Goal: Task Accomplishment & Management: Use online tool/utility

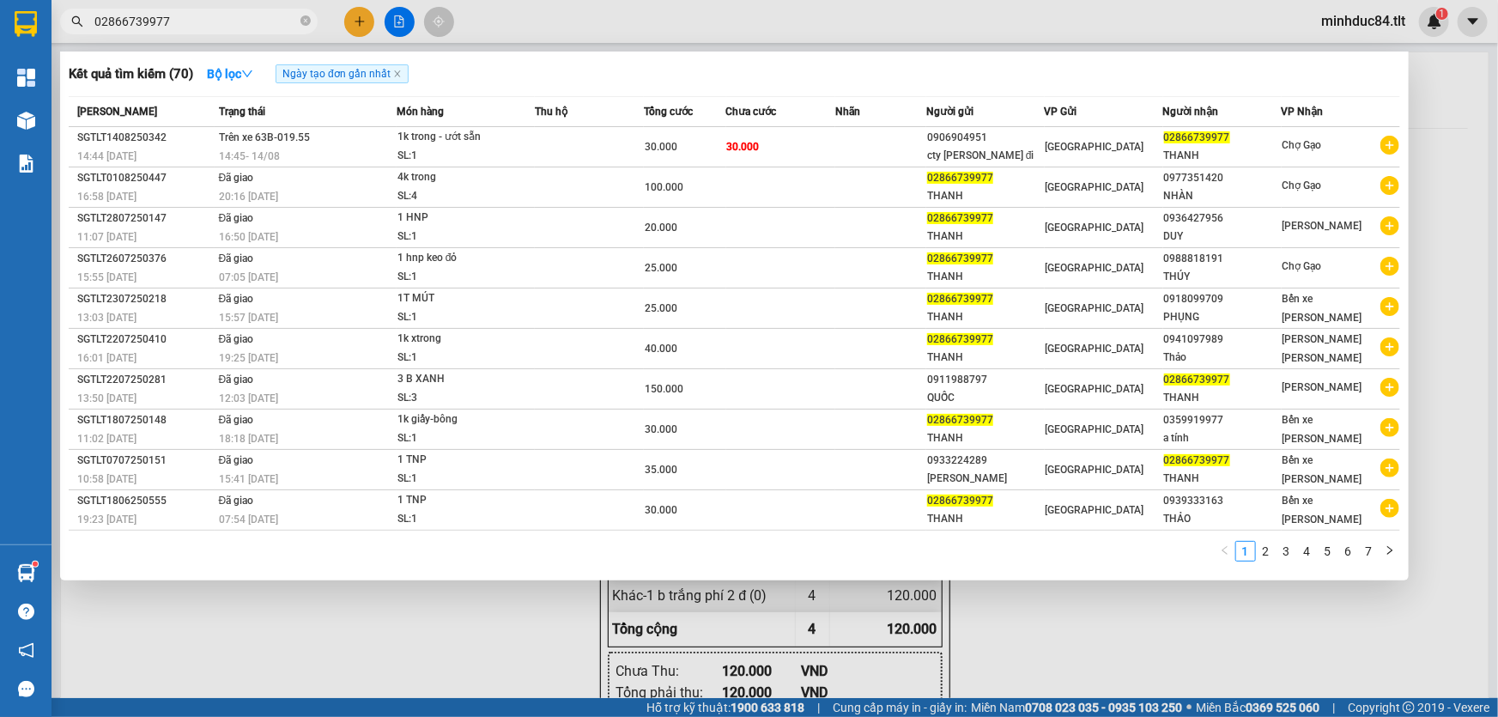
scroll to position [102, 0]
click at [309, 21] on icon "close-circle" at bounding box center [305, 20] width 10 height 10
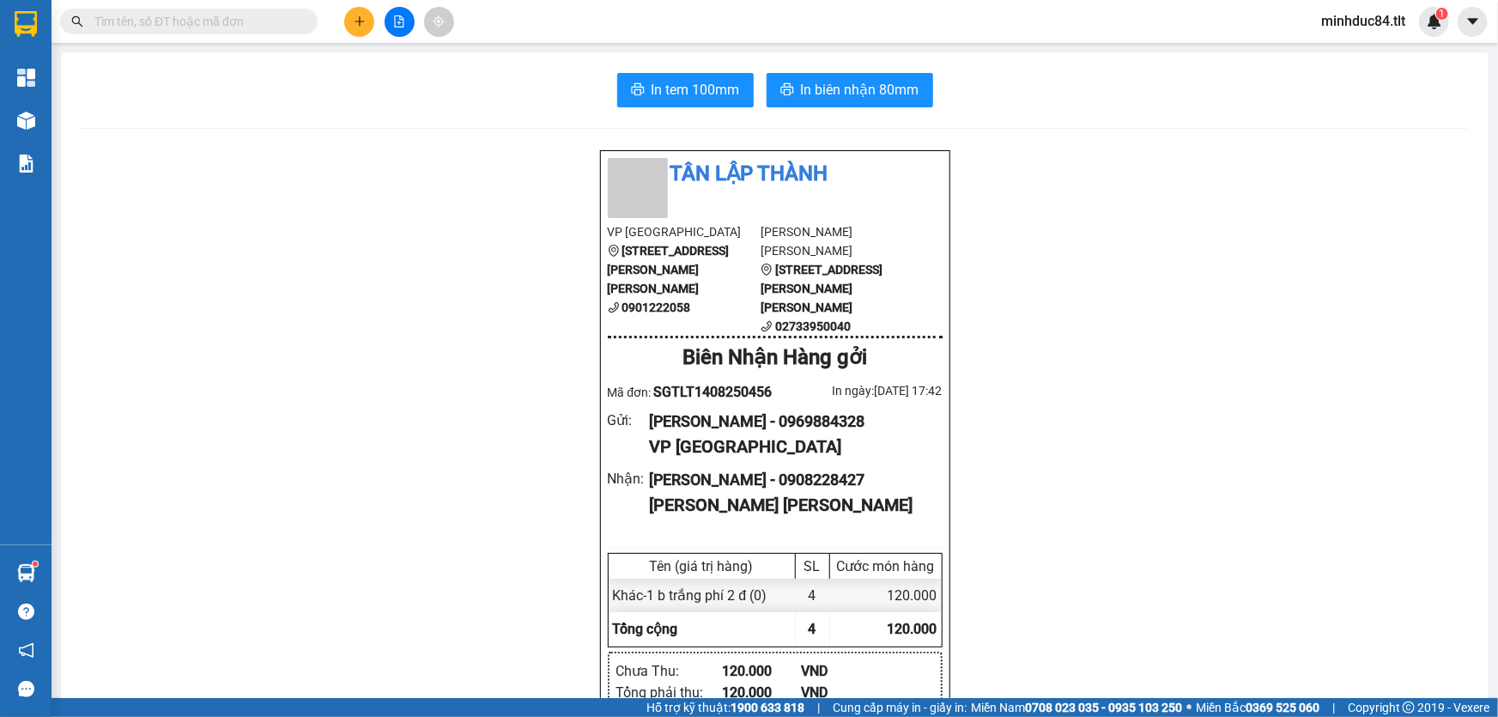
drag, startPoint x: 232, startPoint y: 27, endPoint x: 366, endPoint y: 1, distance: 137.2
click at [232, 27] on input "text" at bounding box center [195, 21] width 203 height 19
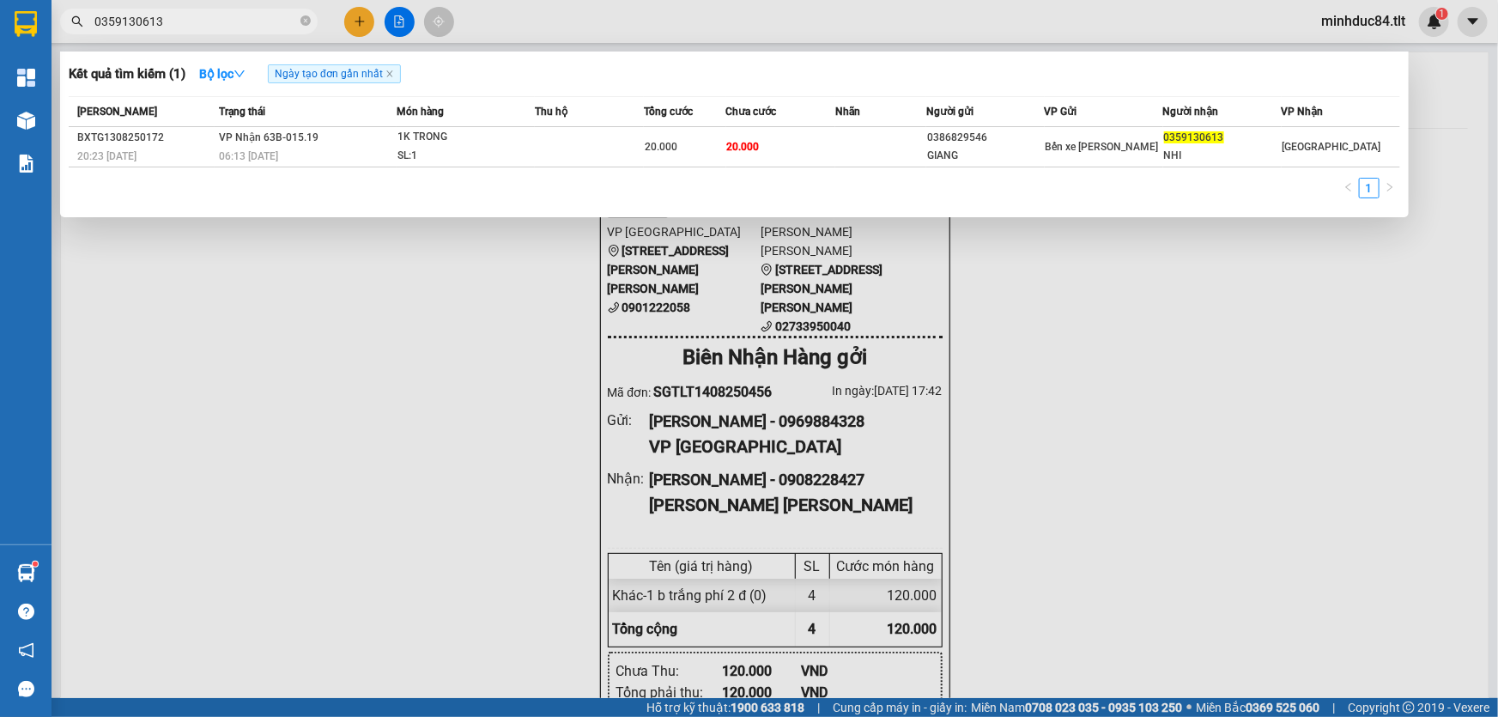
type input "0359130613"
click at [305, 23] on icon "close-circle" at bounding box center [305, 20] width 10 height 10
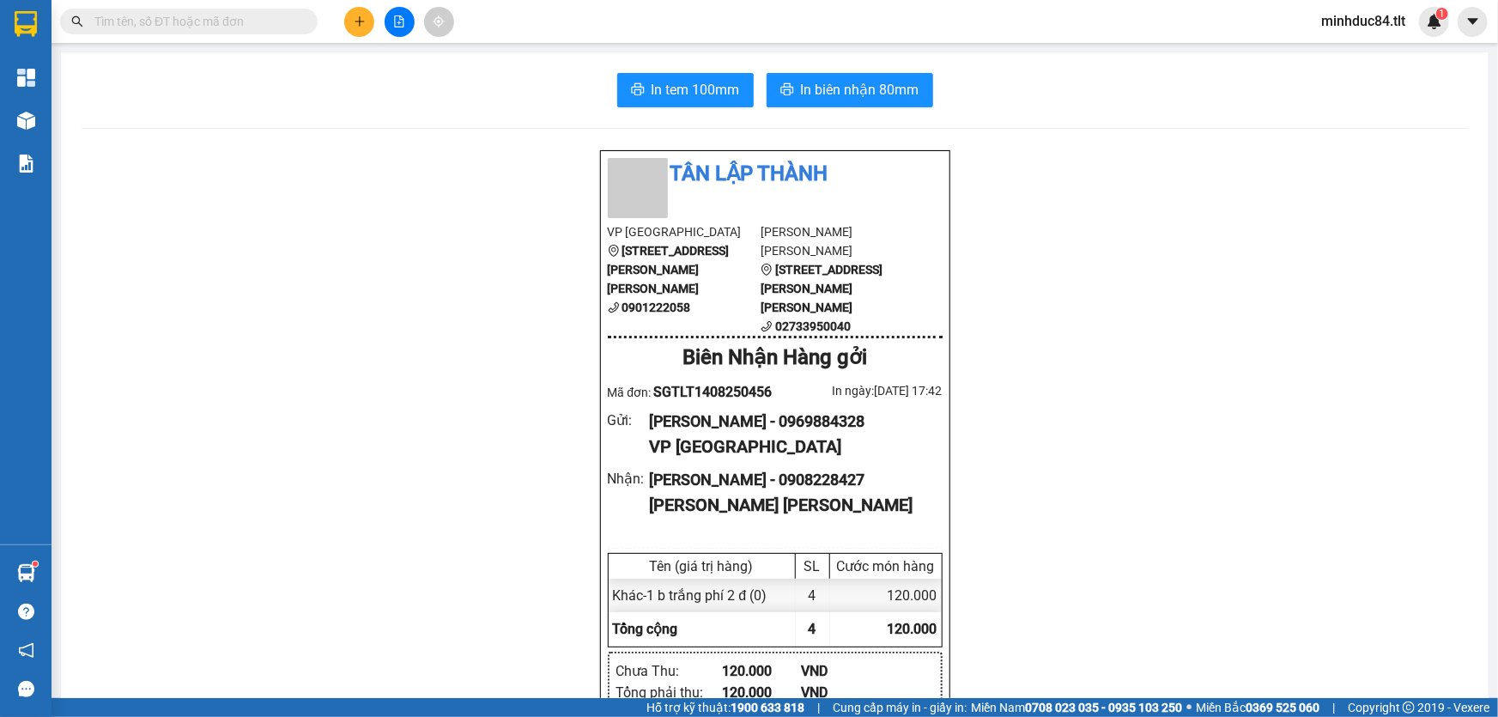
click at [257, 35] on div "Kết quả [PERSON_NAME] ( 1 ) Bộ lọc Ngày tạo [PERSON_NAME] nhất Mã ĐH Trạng thái…" at bounding box center [167, 22] width 335 height 30
click at [253, 12] on input "text" at bounding box center [195, 21] width 203 height 19
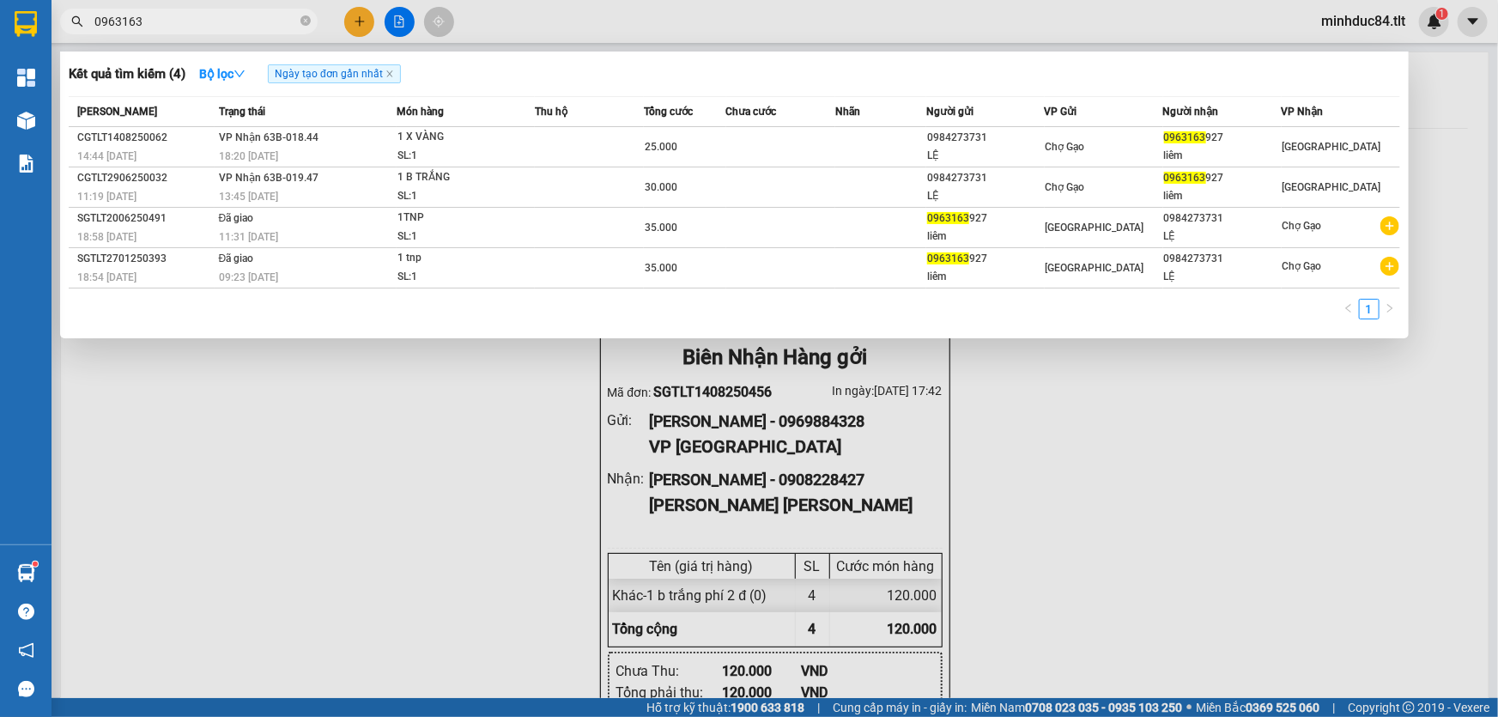
type input "0963163"
click at [306, 14] on div "Kết quả [PERSON_NAME] ( 4 ) Bộ lọc Ngày tạo [PERSON_NAME] nhất Mã ĐH Trạng thái…" at bounding box center [167, 22] width 335 height 30
click at [312, 23] on span "0963163" at bounding box center [188, 22] width 257 height 26
click at [310, 23] on icon "close-circle" at bounding box center [305, 20] width 10 height 10
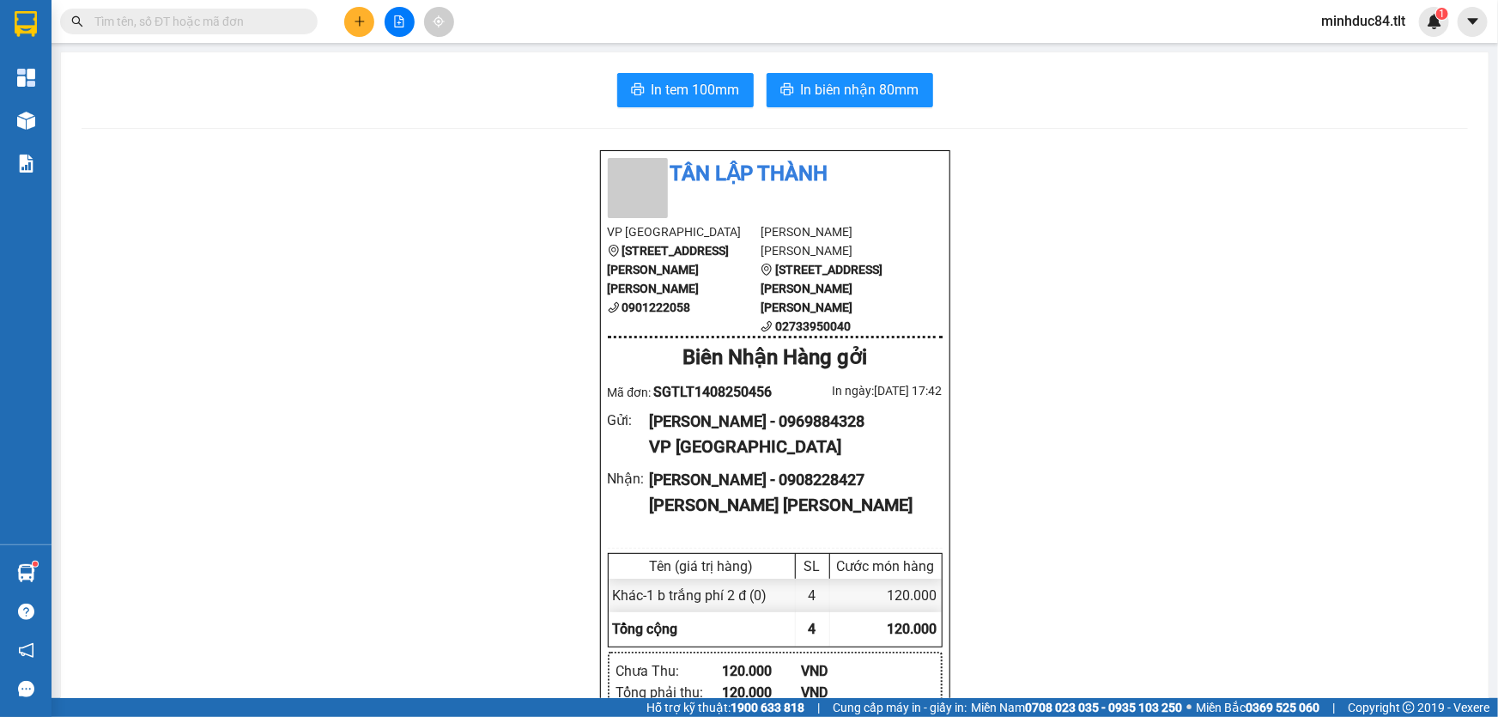
click at [255, 27] on input "text" at bounding box center [195, 21] width 203 height 19
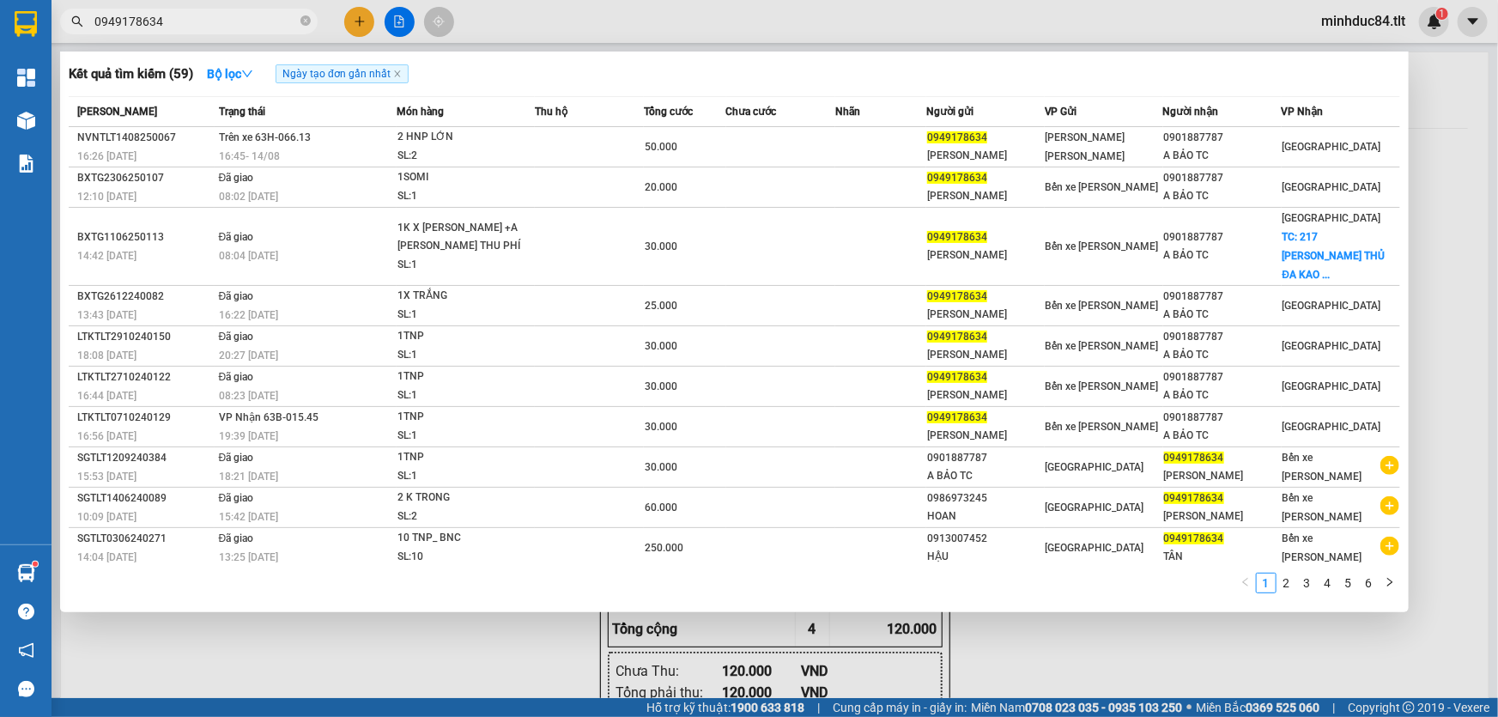
type input "0949178634"
click at [305, 27] on span at bounding box center [305, 22] width 10 height 16
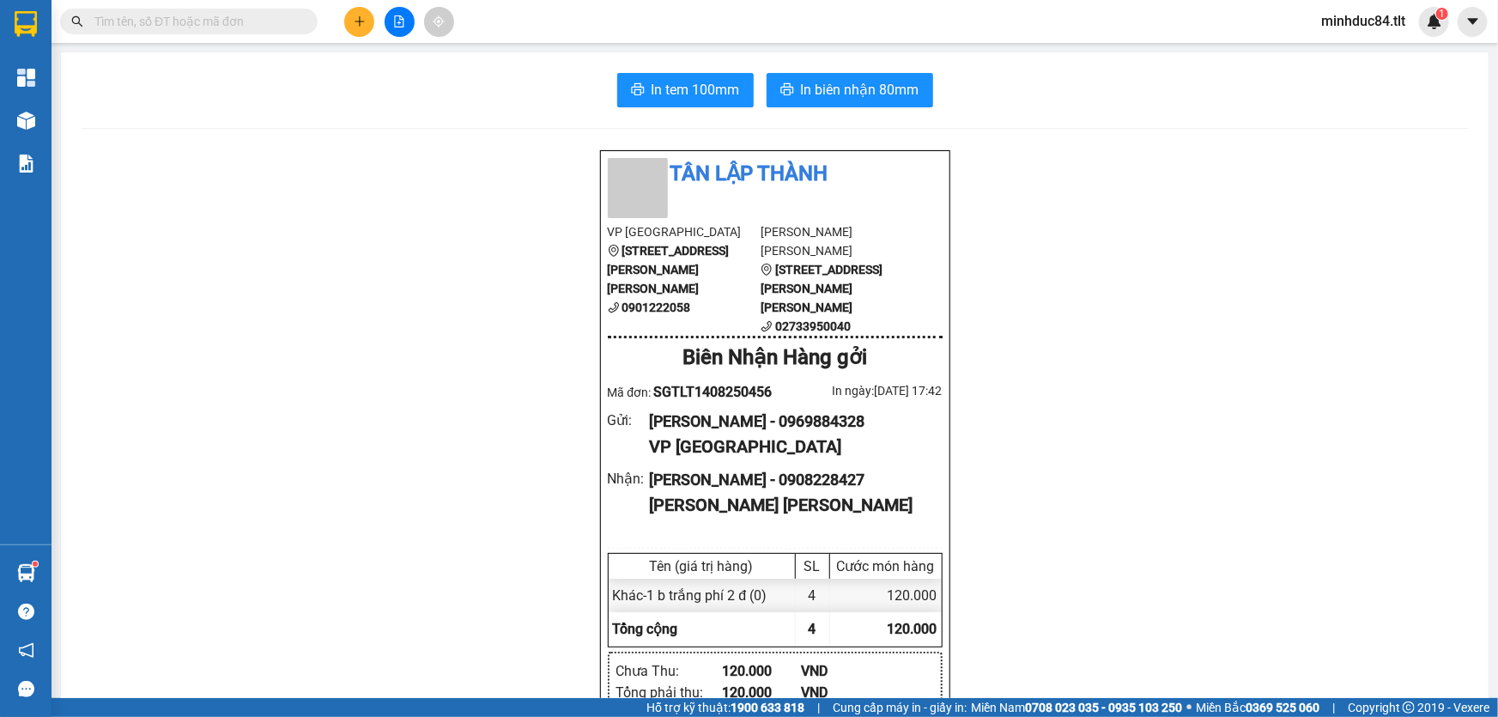
click at [283, 27] on input "text" at bounding box center [195, 21] width 203 height 19
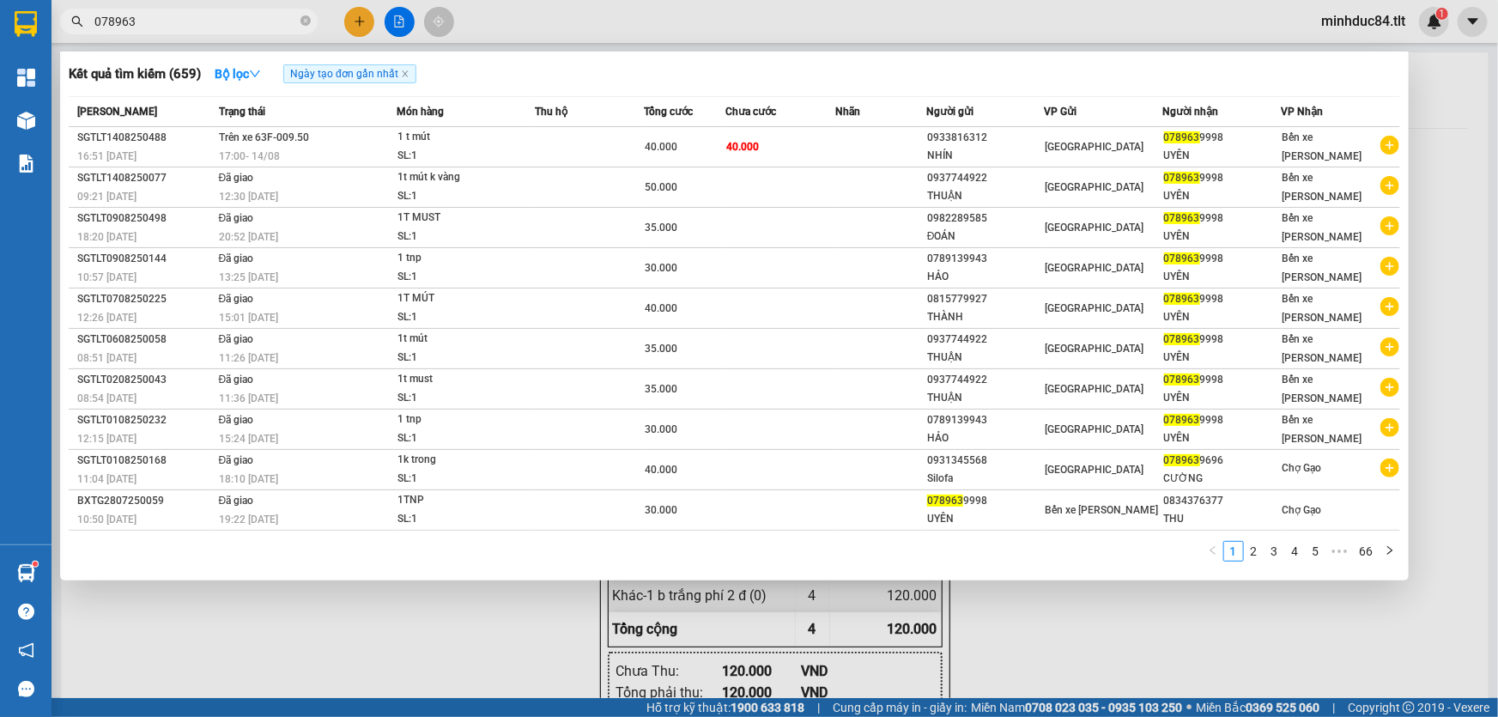
type input "078963"
click at [37, 106] on div at bounding box center [26, 121] width 30 height 30
click at [598, 654] on div at bounding box center [749, 358] width 1498 height 717
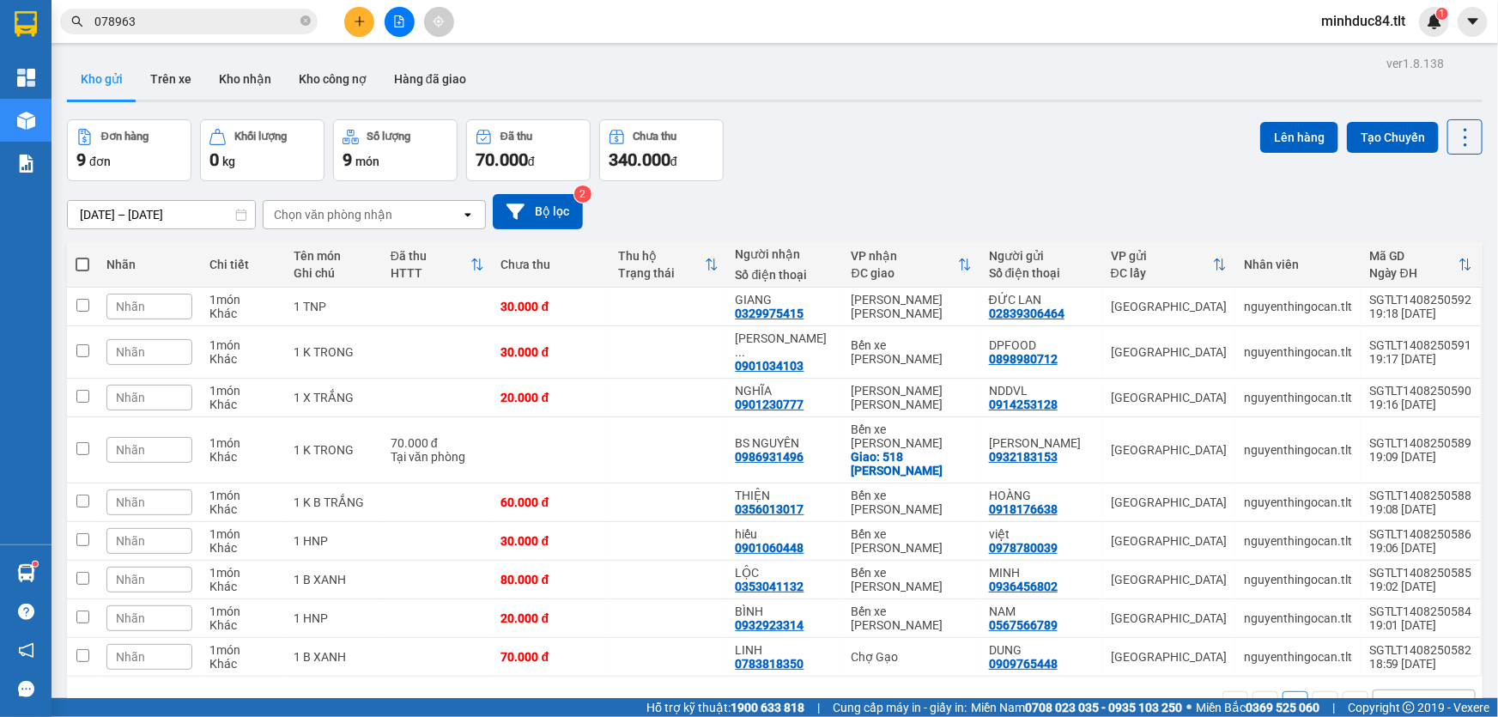
click at [293, 203] on div "Chọn văn phòng nhận" at bounding box center [361, 214] width 197 height 27
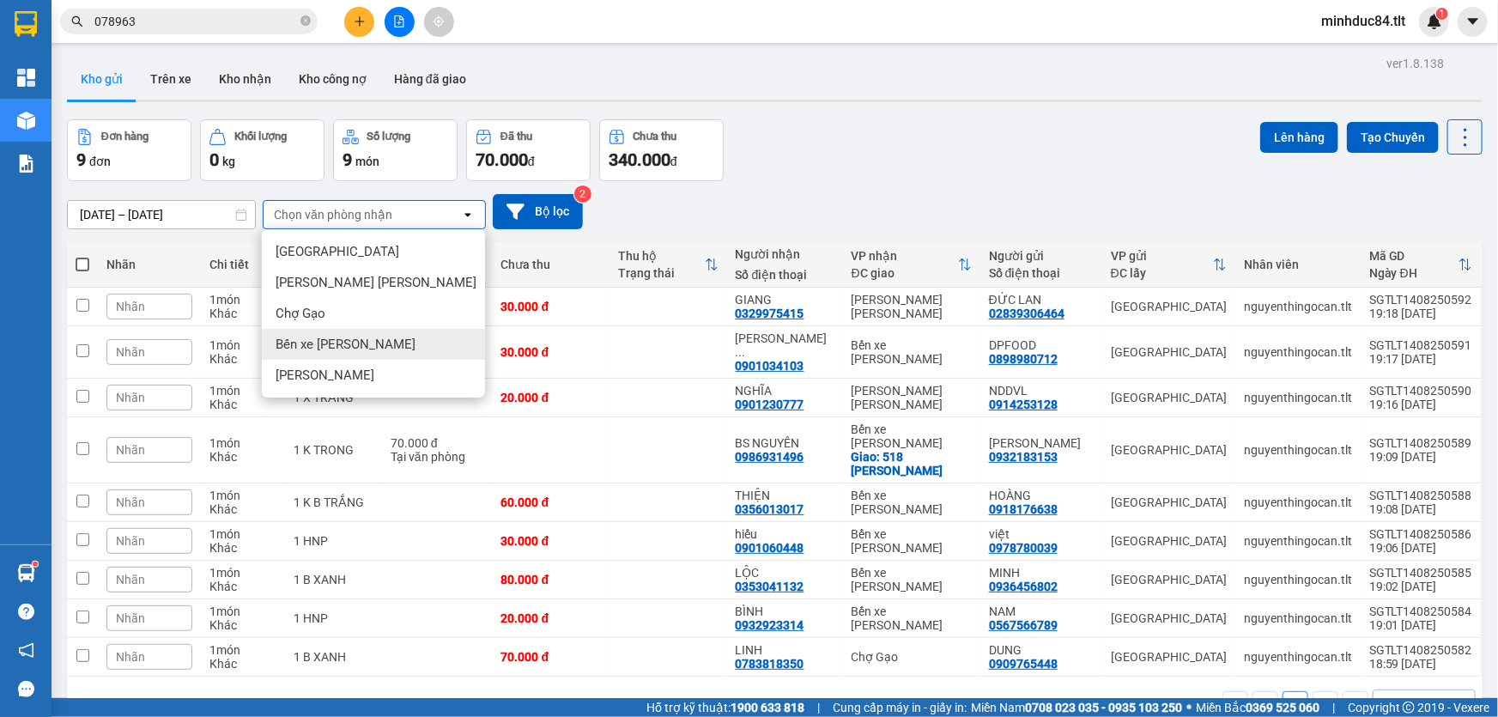
click at [351, 344] on span "Bến xe [PERSON_NAME]" at bounding box center [345, 344] width 140 height 17
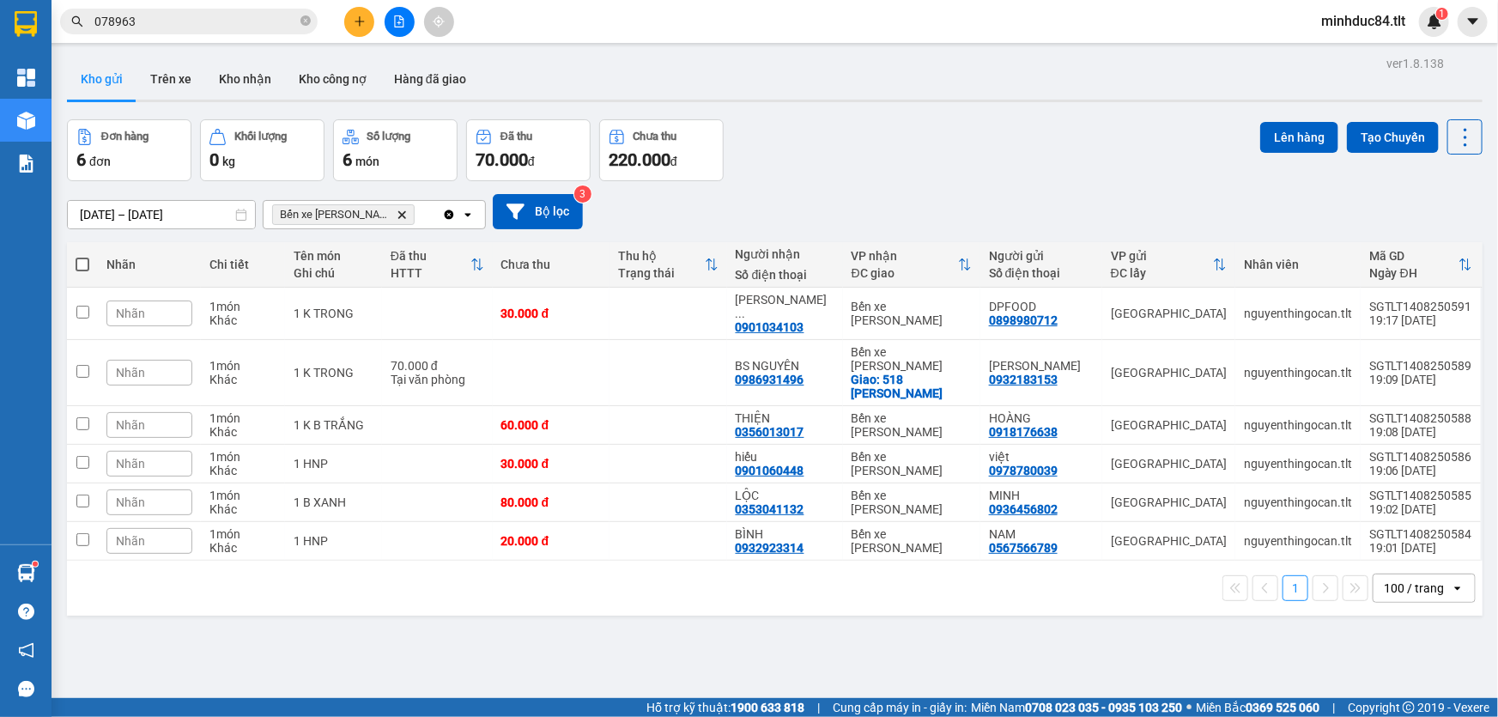
click at [80, 260] on span at bounding box center [83, 264] width 14 height 14
click at [82, 256] on input "checkbox" at bounding box center [82, 256] width 0 height 0
checkbox input "true"
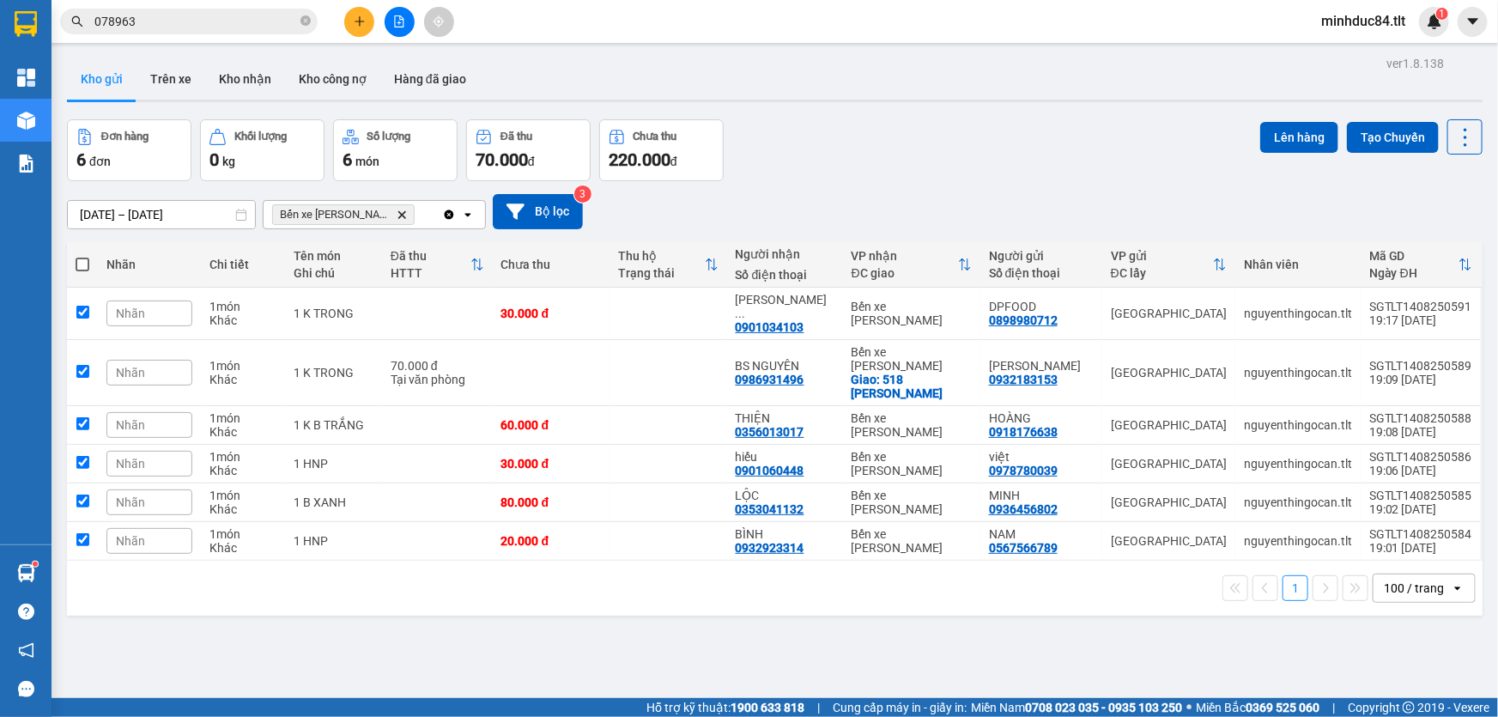
checkbox input "true"
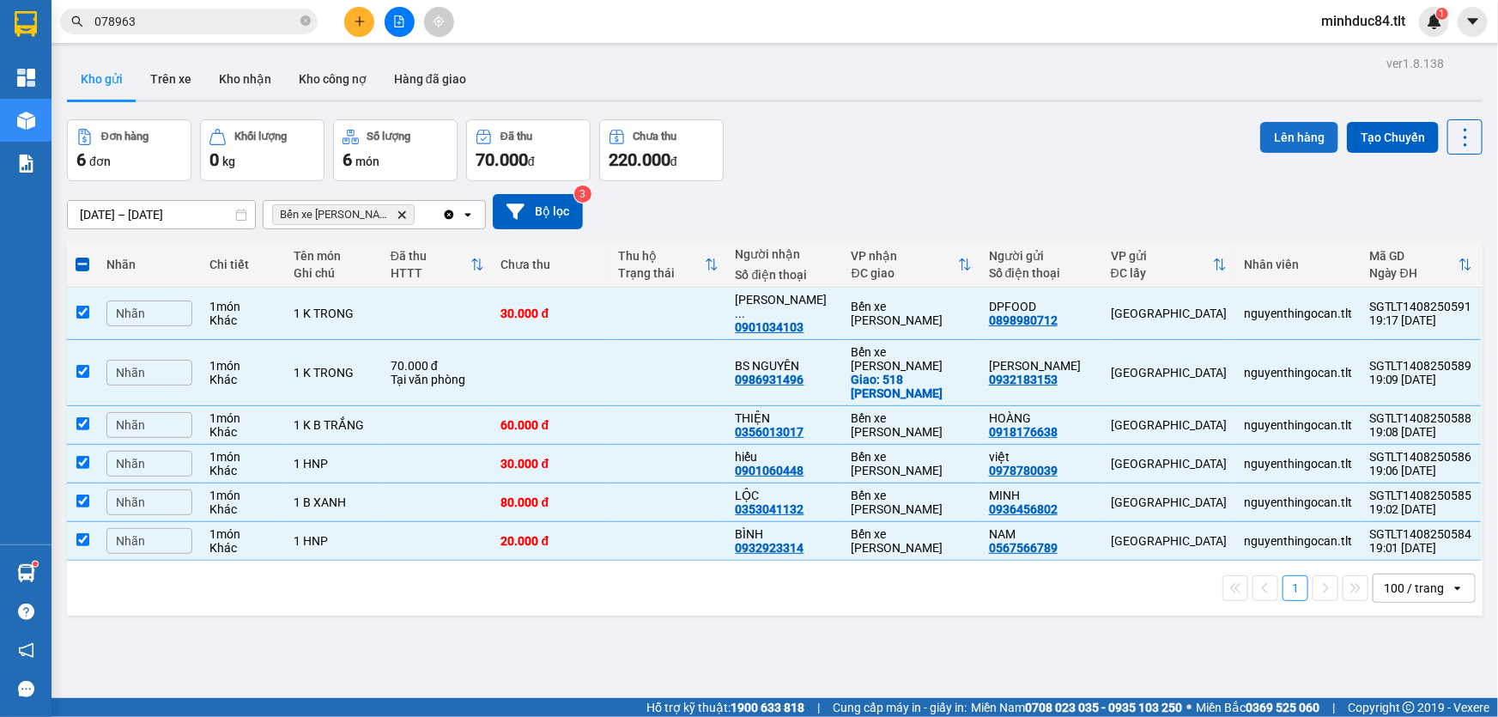
click at [1280, 137] on button "Lên hàng" at bounding box center [1299, 137] width 78 height 31
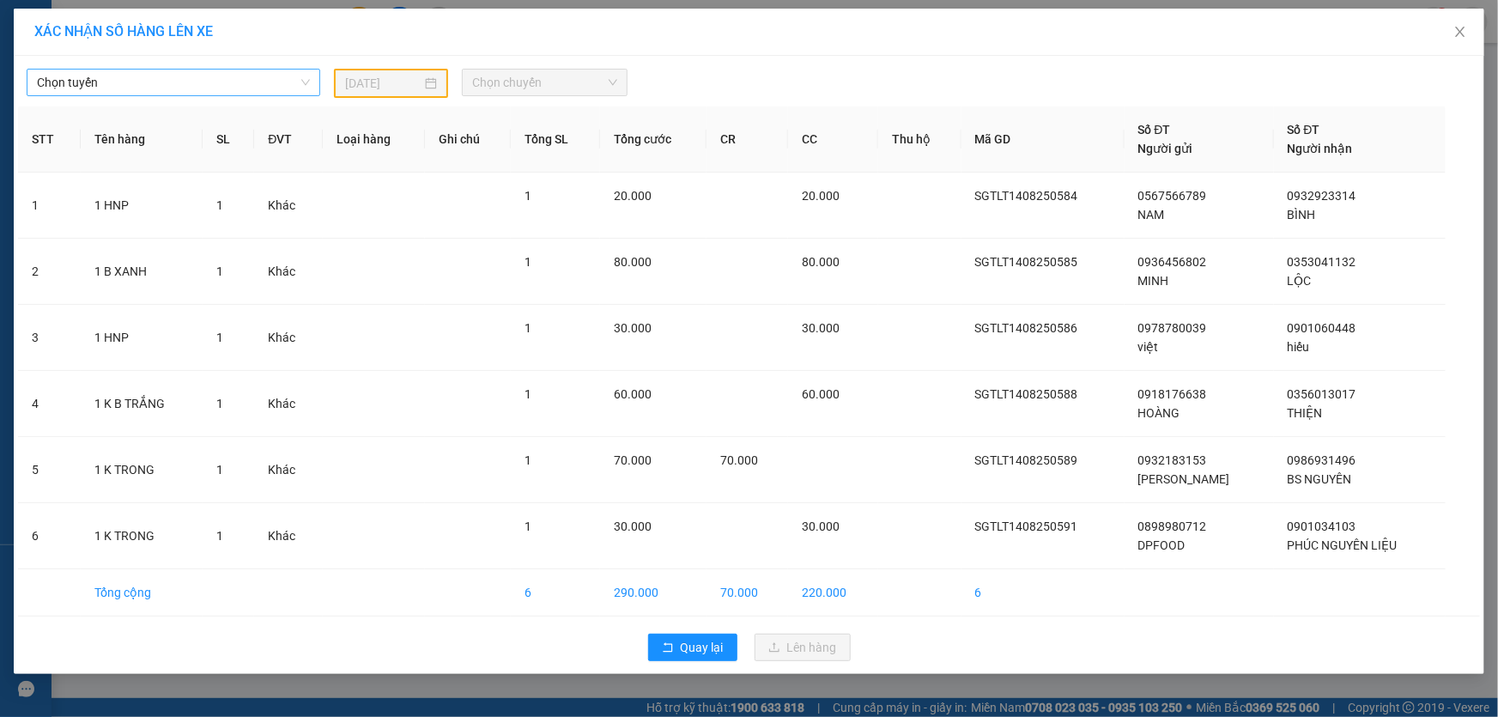
click at [239, 83] on span "Chọn tuyến" at bounding box center [173, 83] width 273 height 26
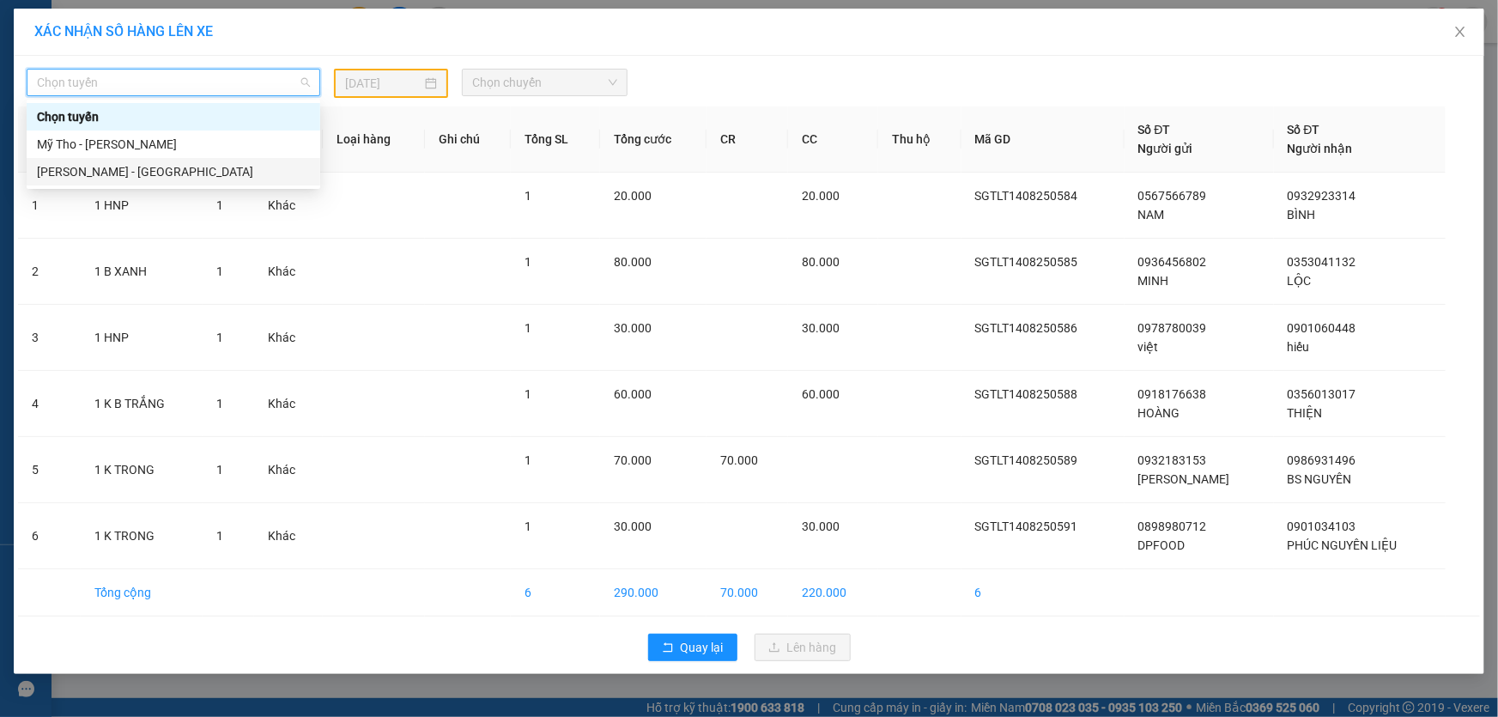
click at [179, 165] on div "[PERSON_NAME] - [GEOGRAPHIC_DATA]" at bounding box center [173, 171] width 273 height 19
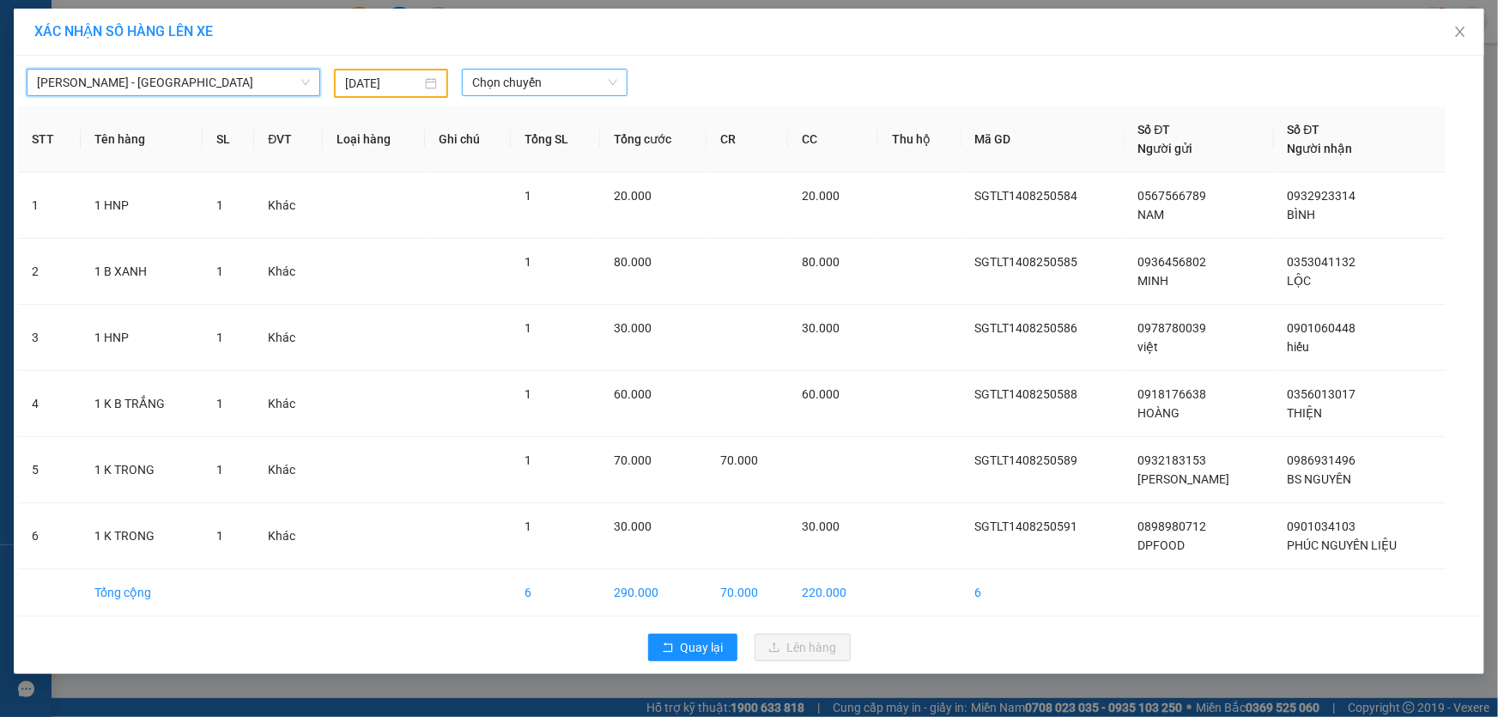
click at [534, 80] on span "Chọn chuyến" at bounding box center [544, 83] width 145 height 26
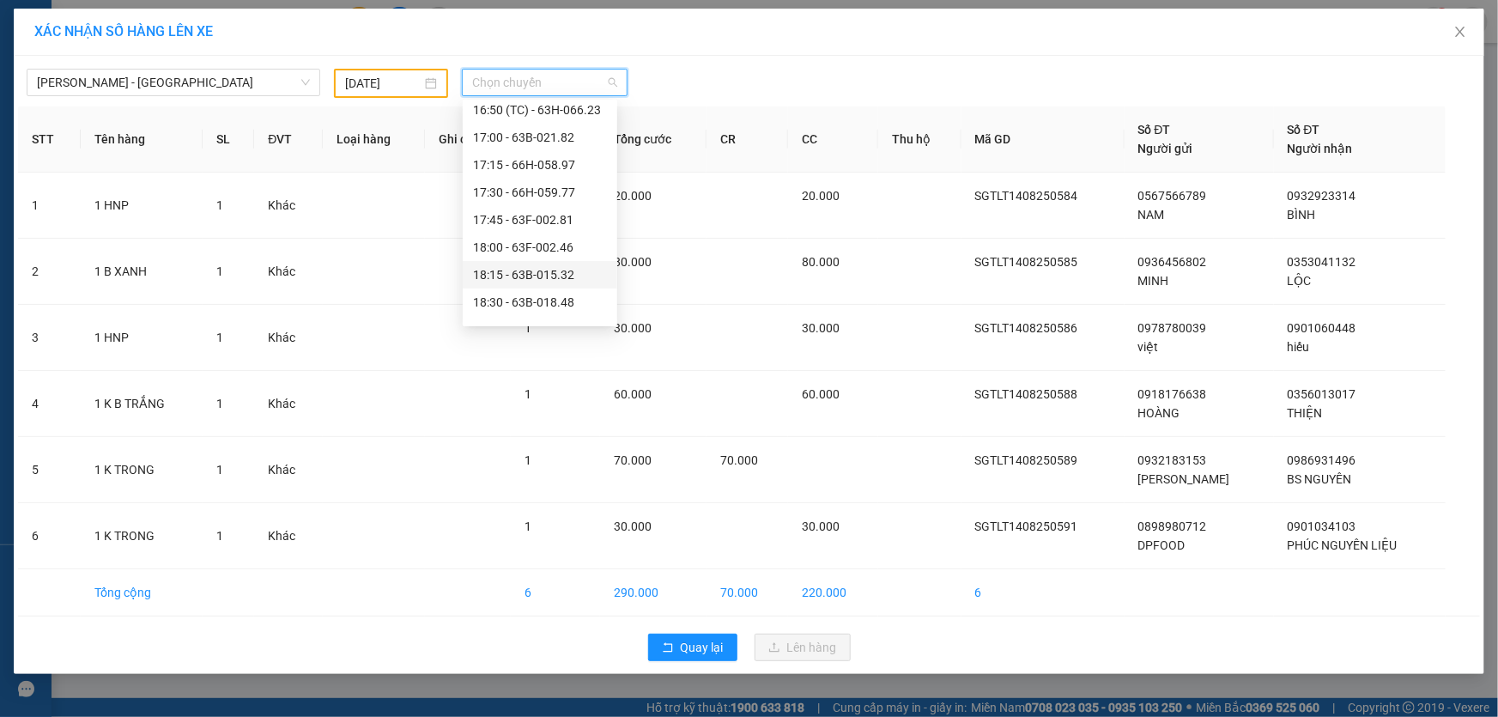
scroll to position [2080, 0]
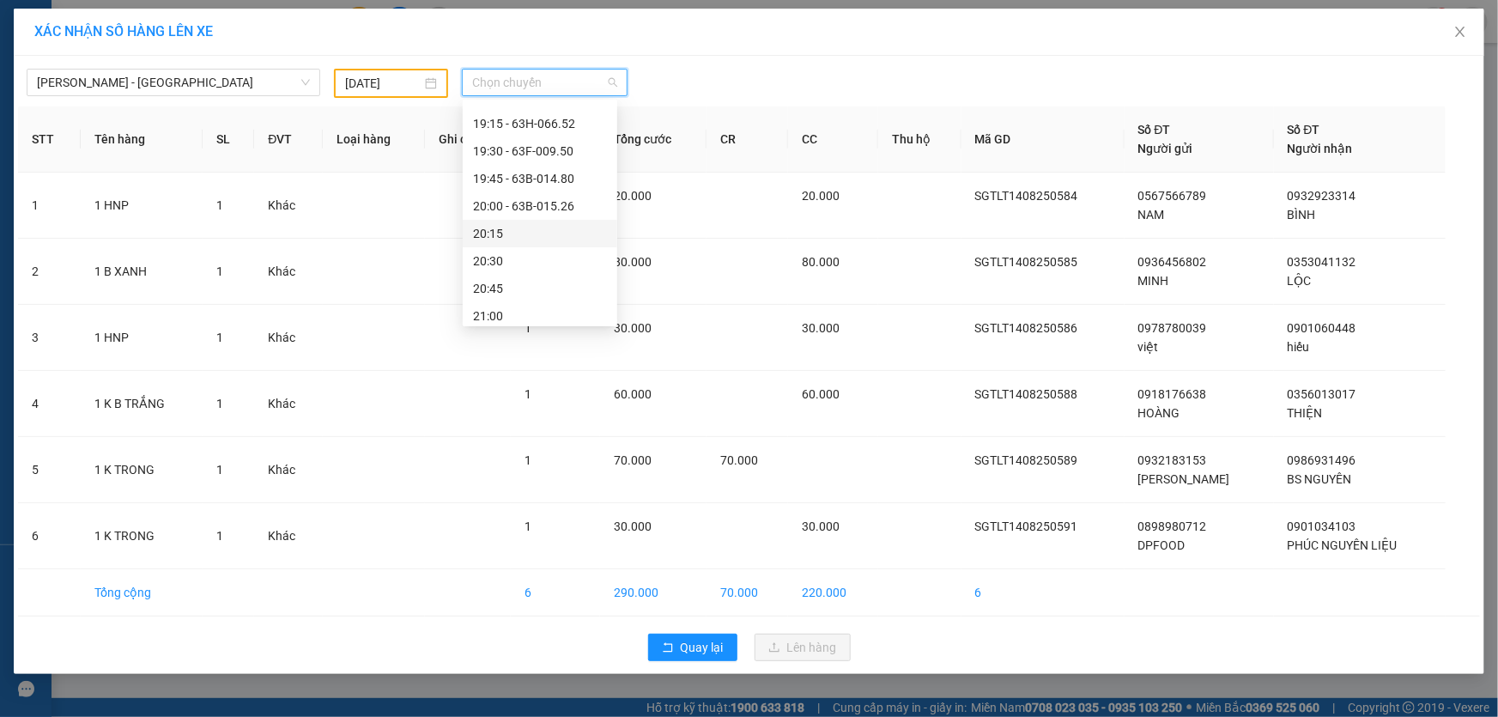
click at [584, 233] on div "20:15" at bounding box center [540, 233] width 134 height 19
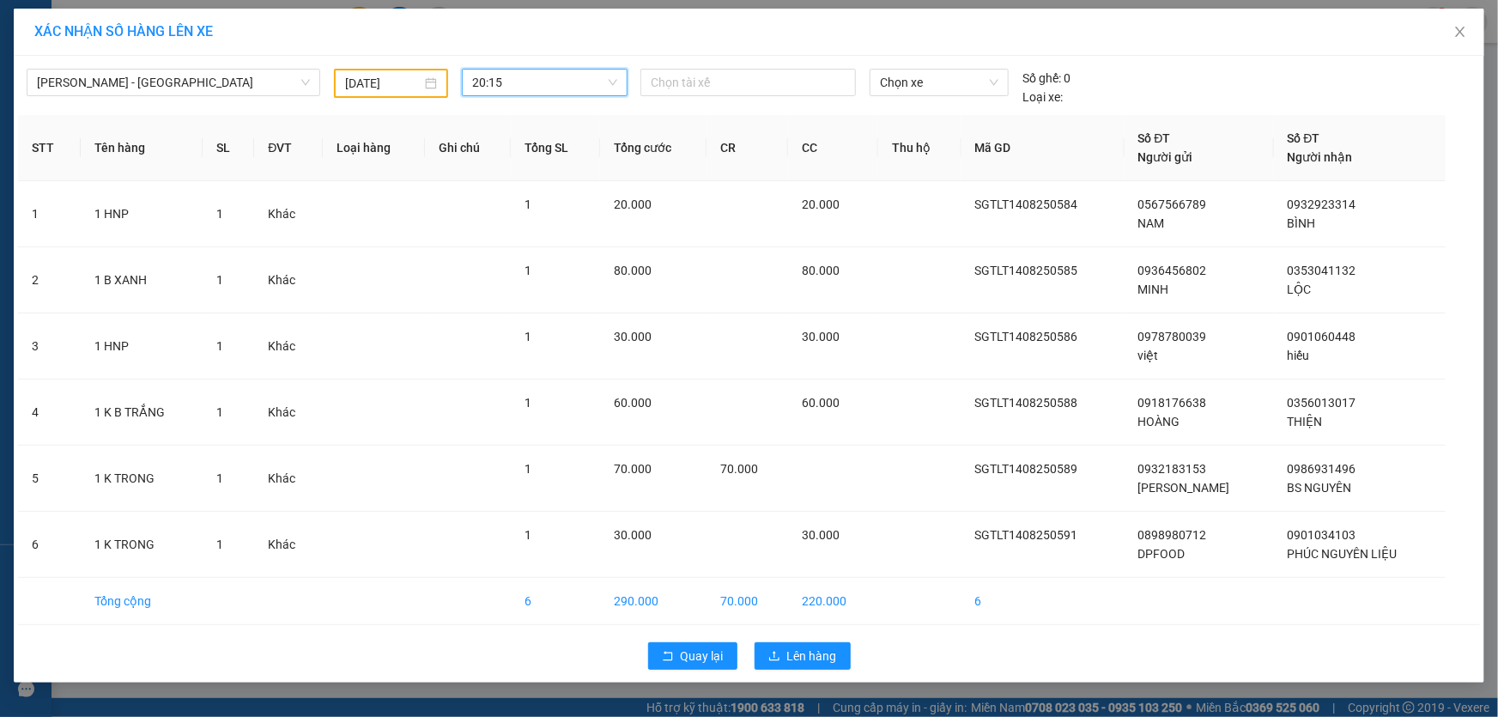
click at [549, 86] on span "20:15" at bounding box center [544, 83] width 145 height 26
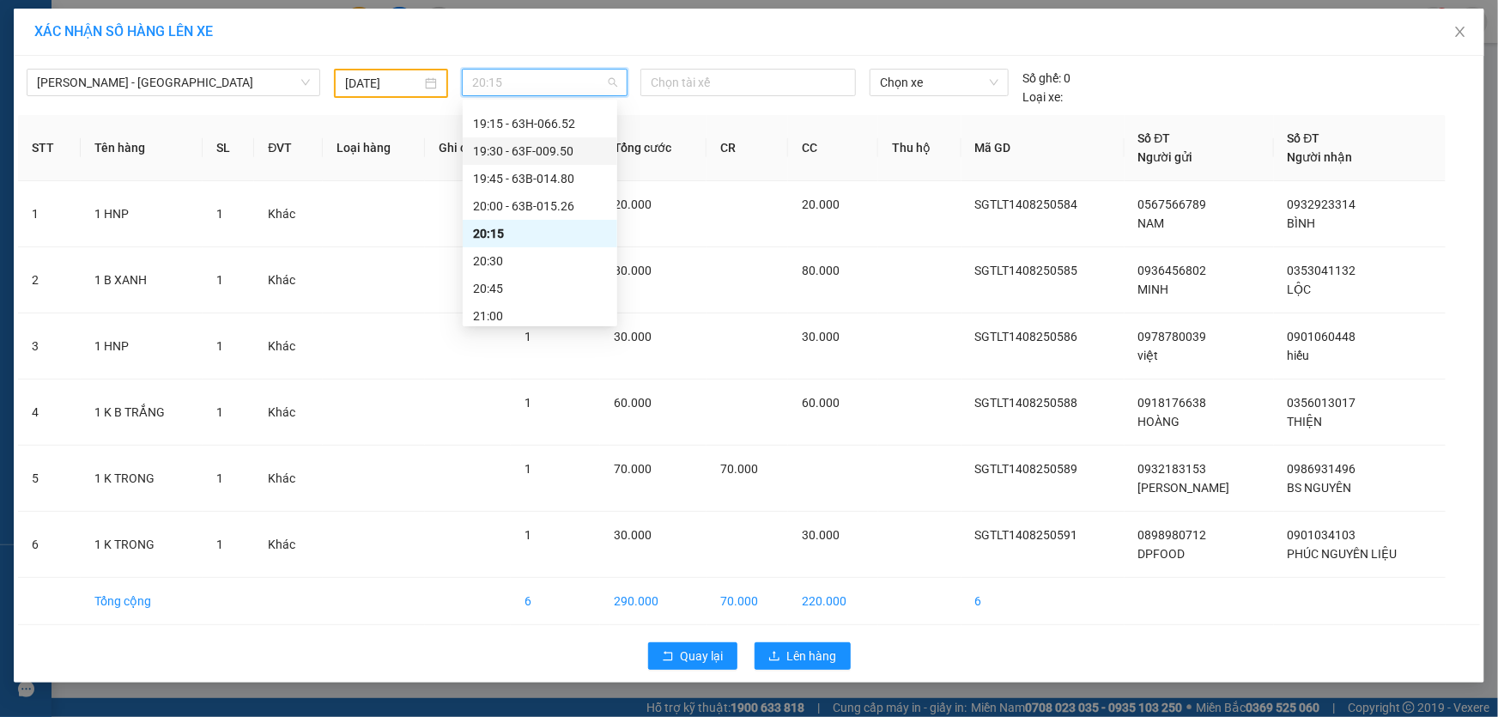
click at [402, 77] on input "[DATE]" at bounding box center [383, 83] width 76 height 19
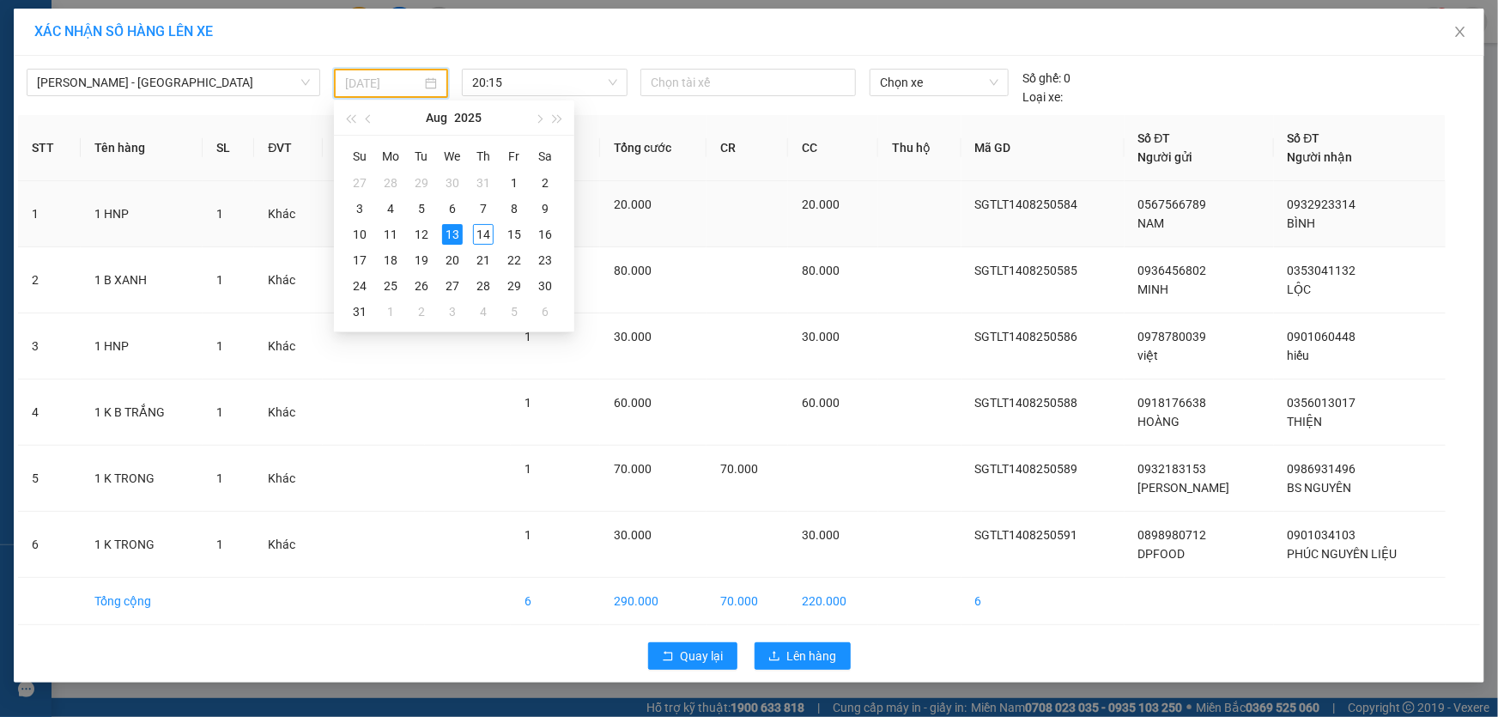
drag, startPoint x: 482, startPoint y: 233, endPoint x: 493, endPoint y: 188, distance: 46.8
click at [480, 233] on div "14" at bounding box center [483, 234] width 21 height 21
type input "[DATE]"
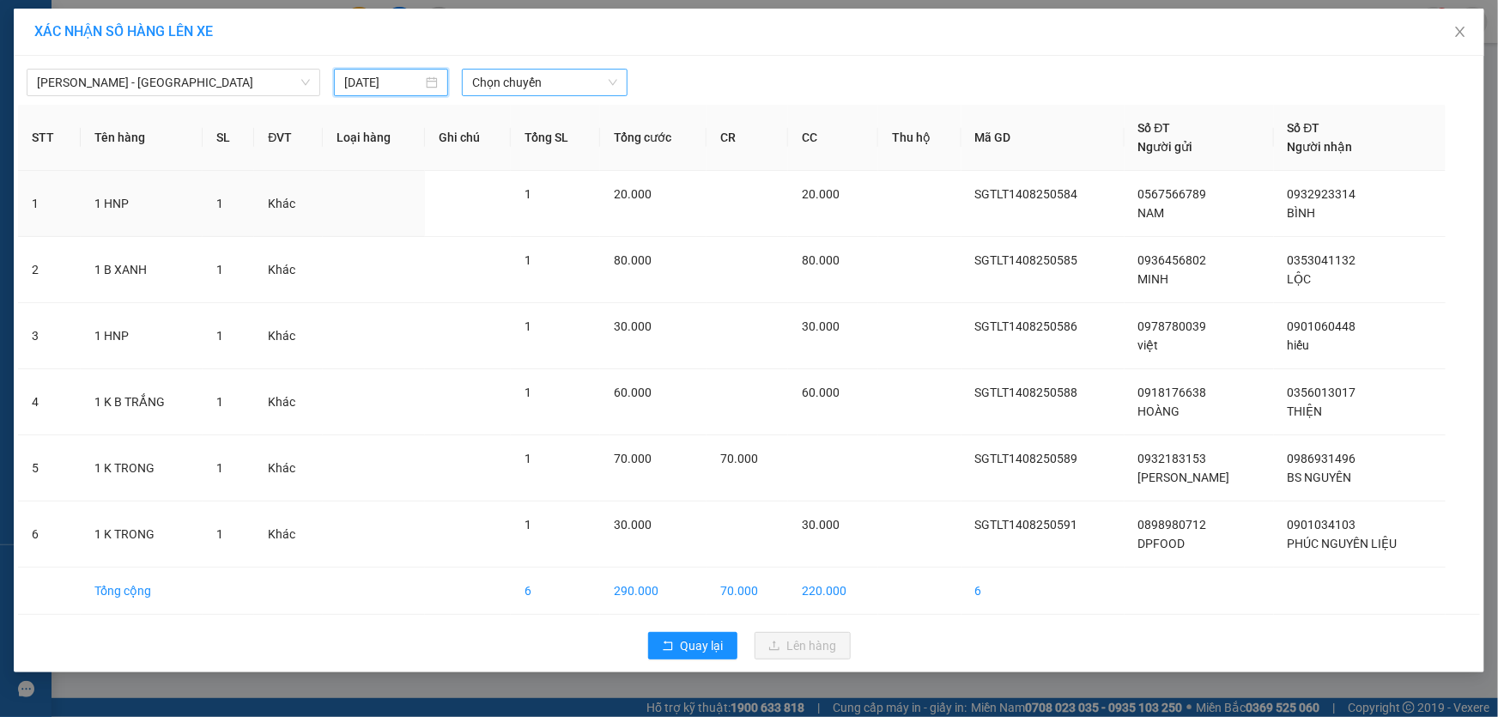
click at [552, 82] on span "Chọn chuyến" at bounding box center [544, 83] width 145 height 26
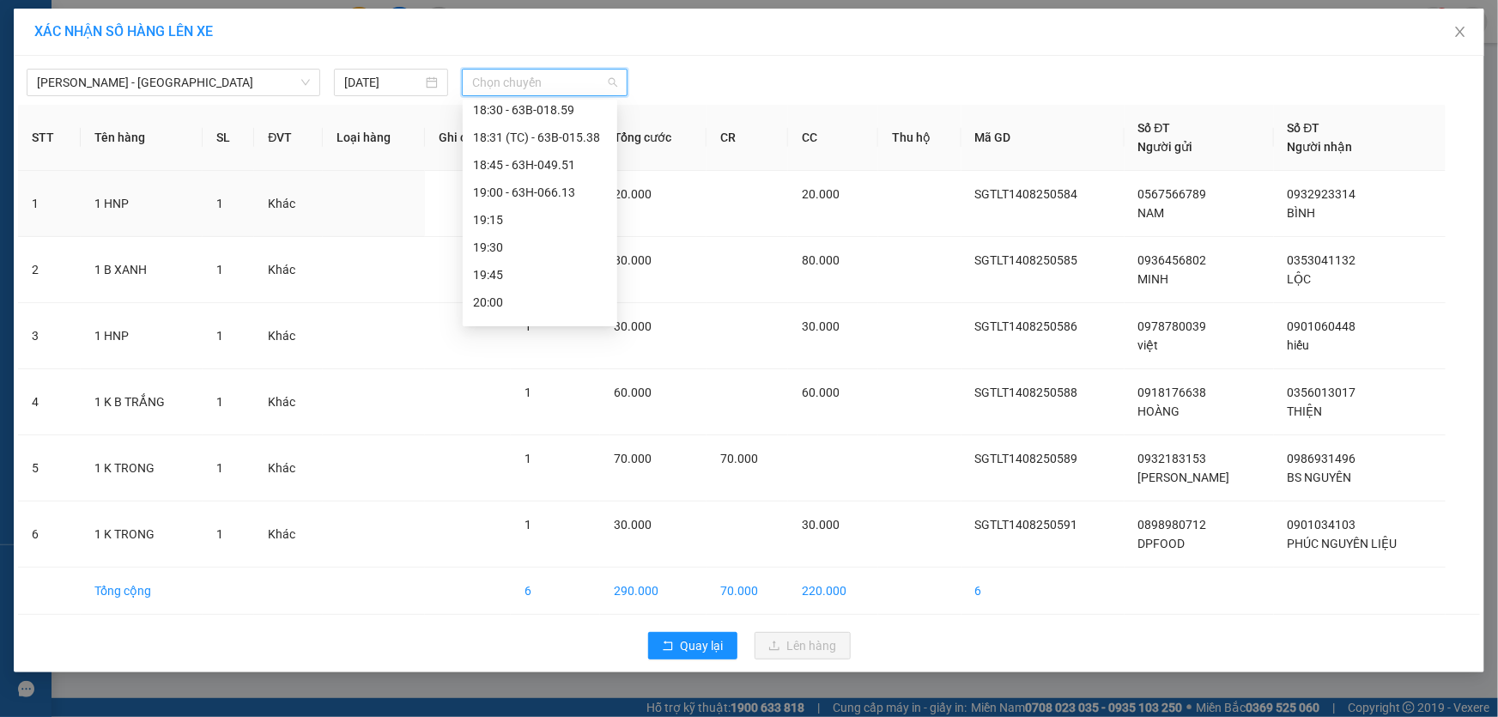
scroll to position [1819, 0]
click at [537, 234] on div "19:15" at bounding box center [540, 246] width 154 height 27
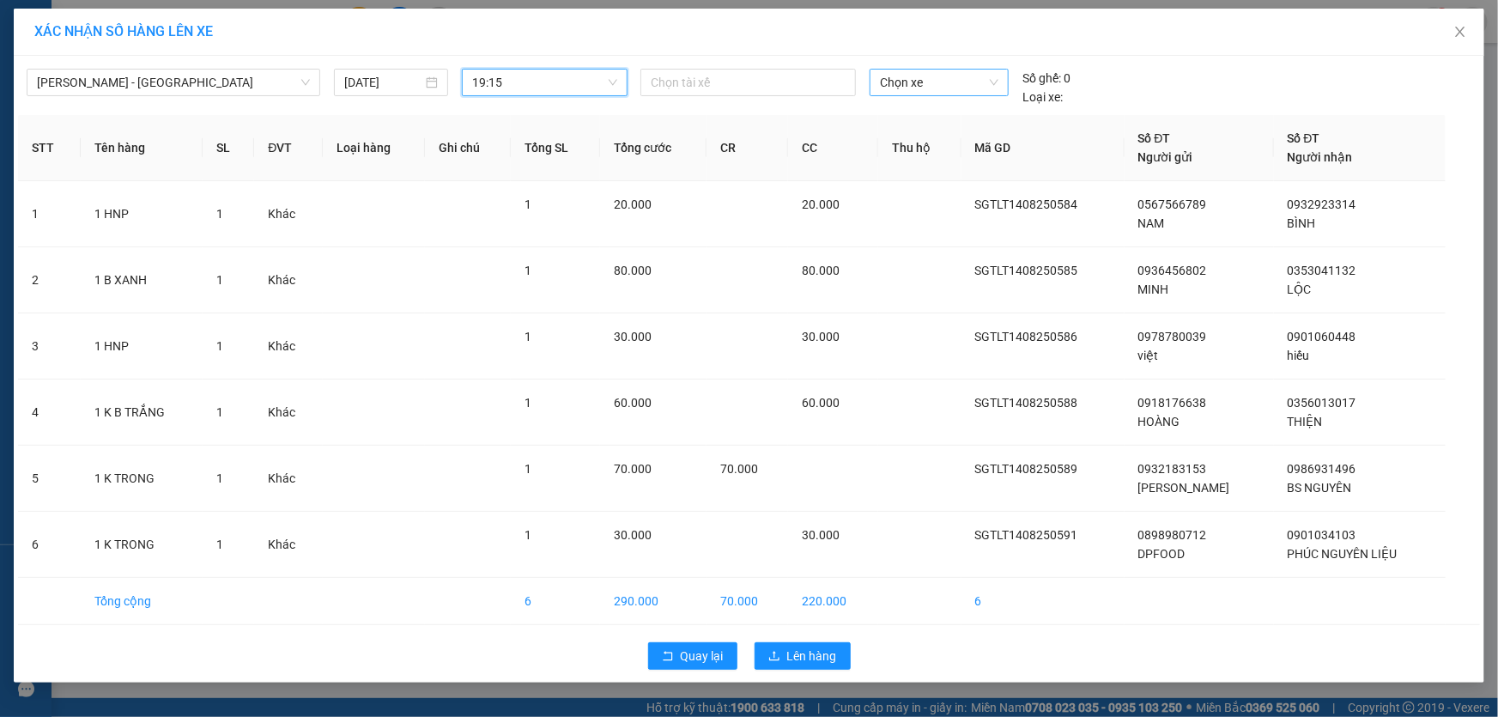
click at [927, 82] on span "Chọn xe" at bounding box center [939, 83] width 118 height 26
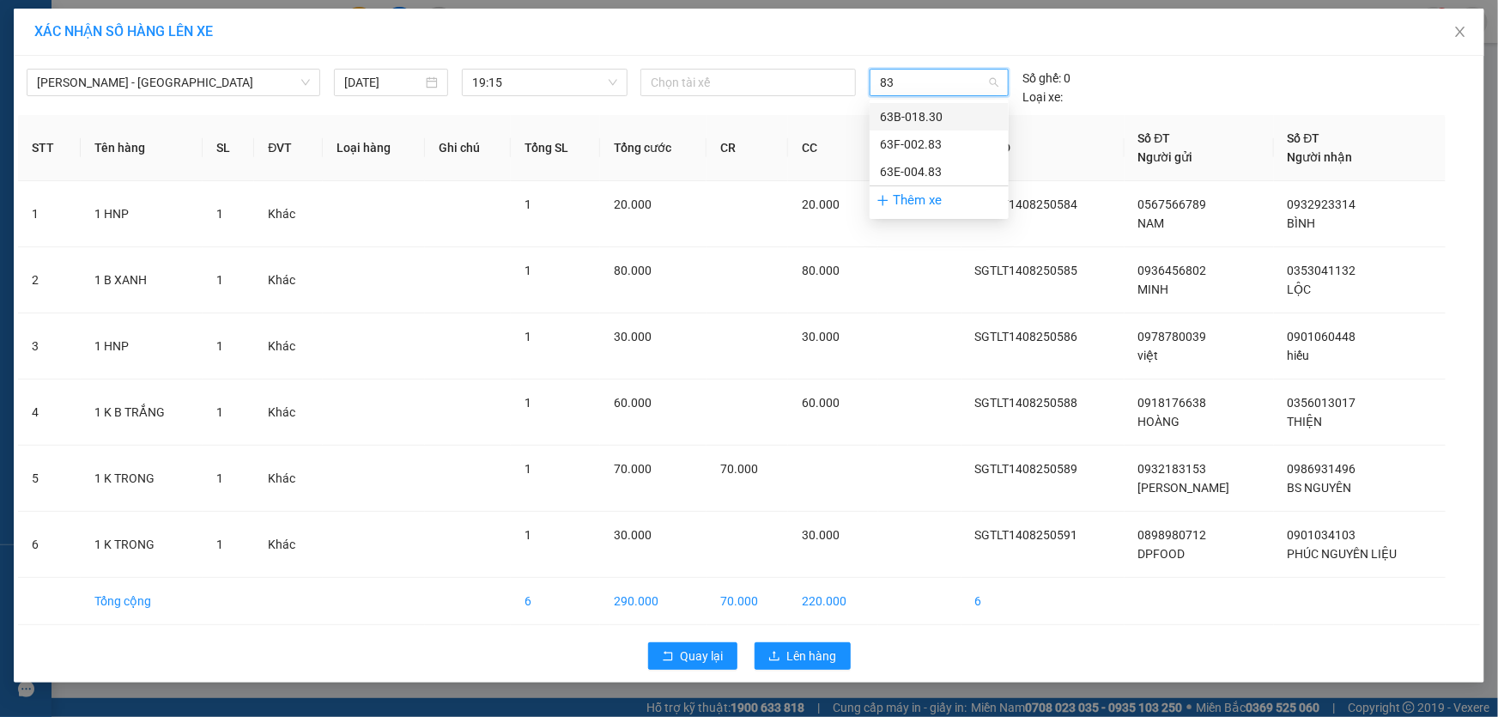
type input "830"
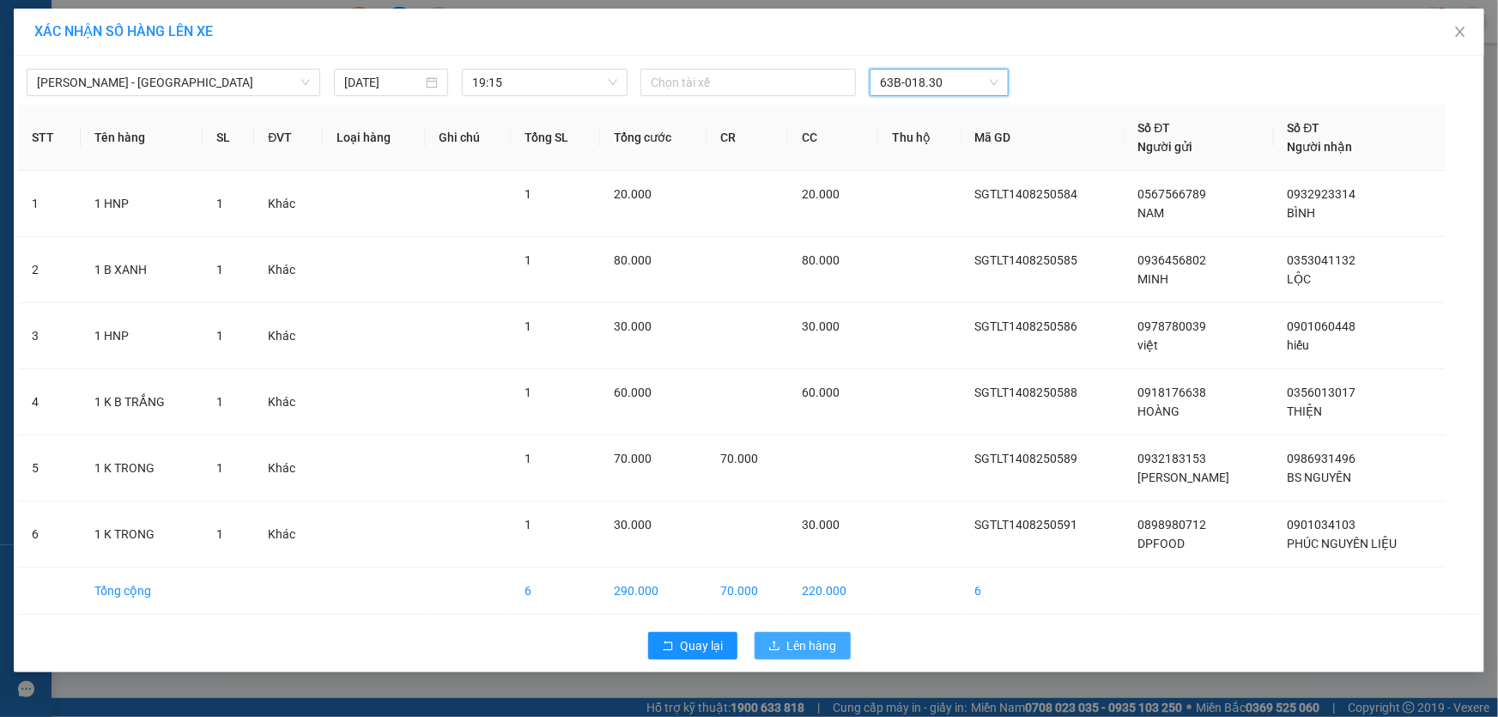
click at [822, 634] on button "Lên hàng" at bounding box center [802, 645] width 96 height 27
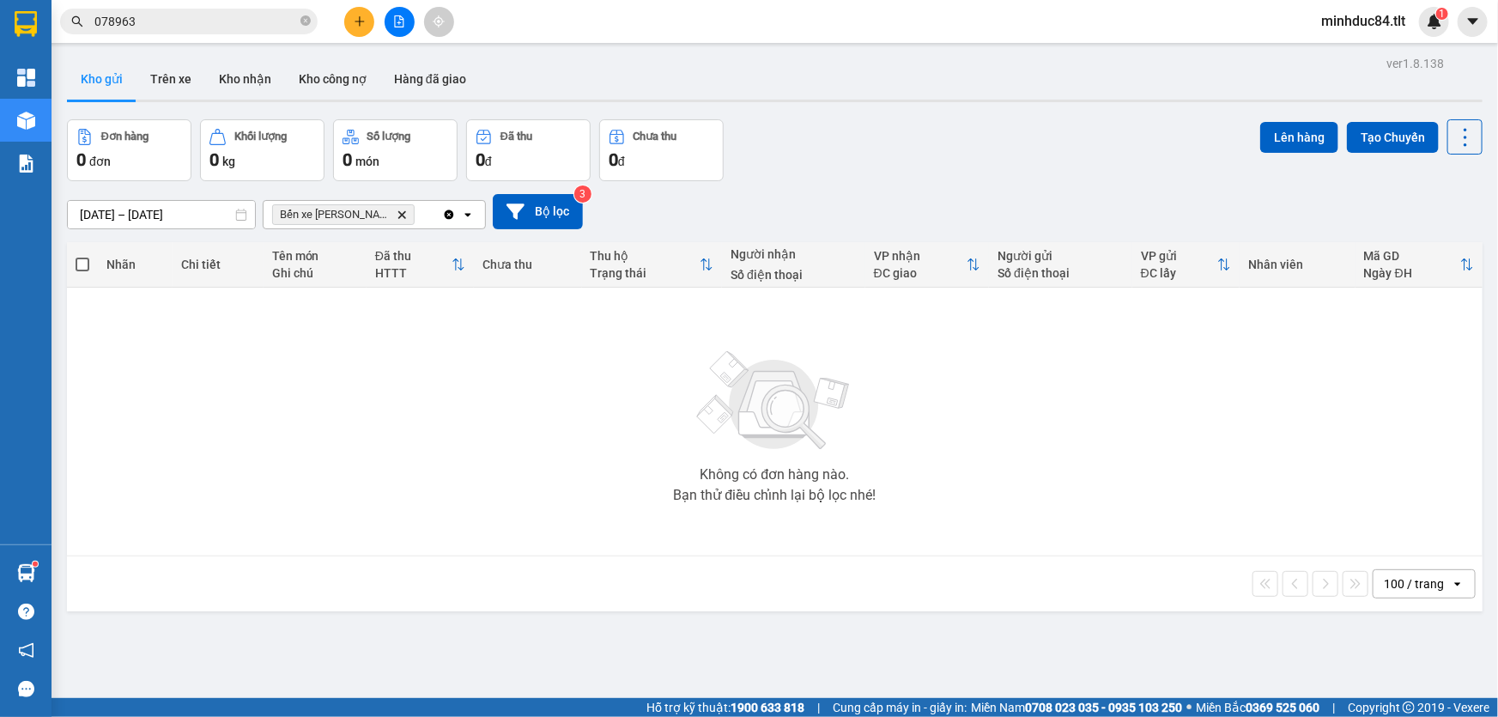
click at [309, 20] on span "078963" at bounding box center [188, 22] width 257 height 26
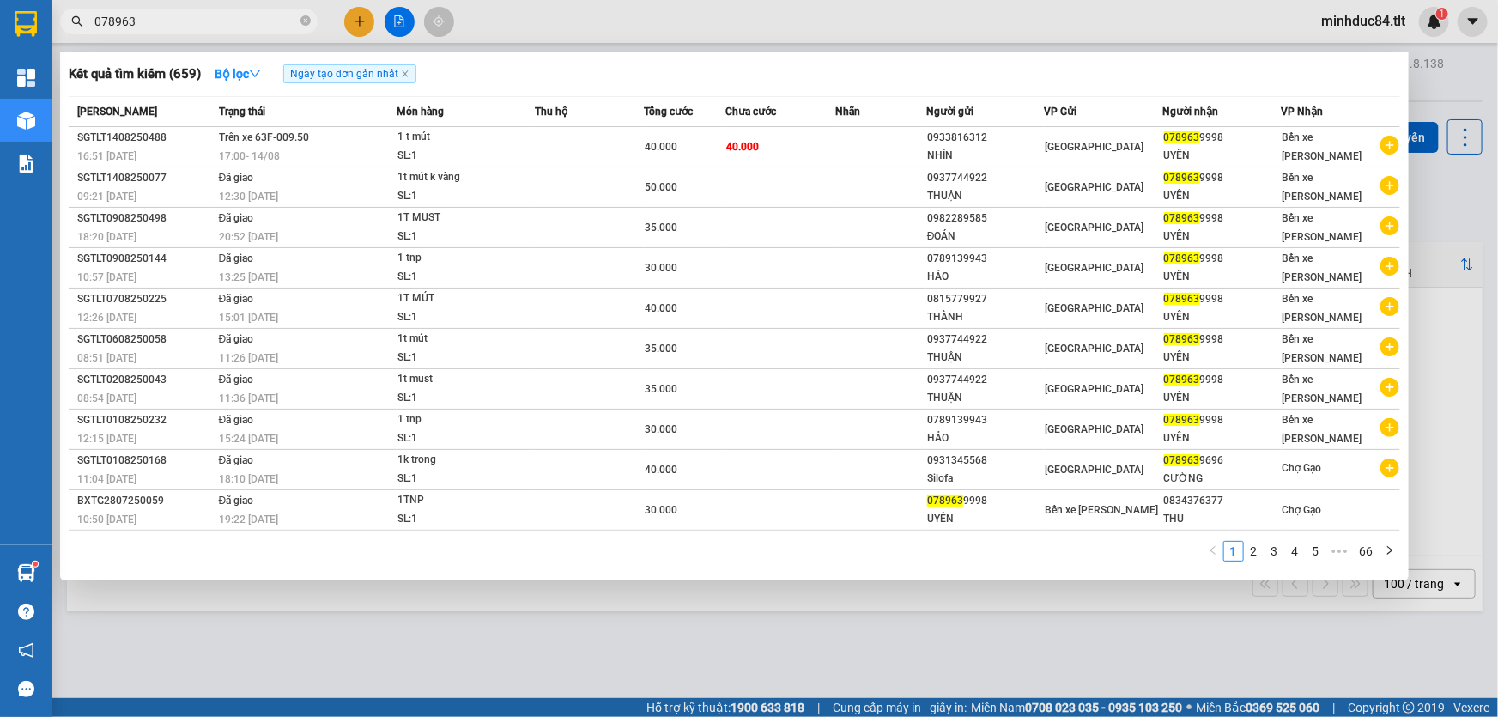
click at [299, 20] on span "078963" at bounding box center [188, 22] width 257 height 26
click at [300, 27] on span "078963" at bounding box center [188, 22] width 257 height 26
click at [309, 20] on icon "close-circle" at bounding box center [305, 20] width 10 height 10
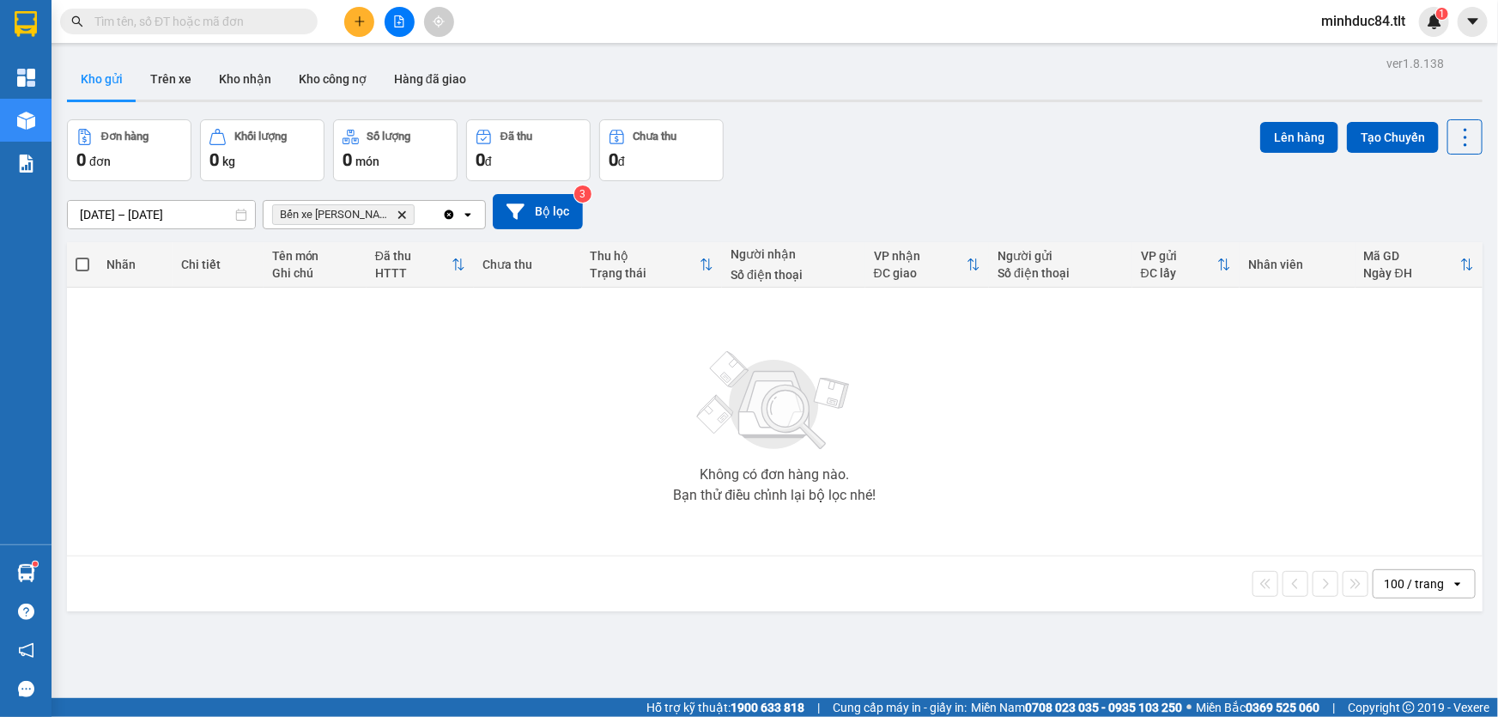
click at [211, 21] on input "text" at bounding box center [195, 21] width 203 height 19
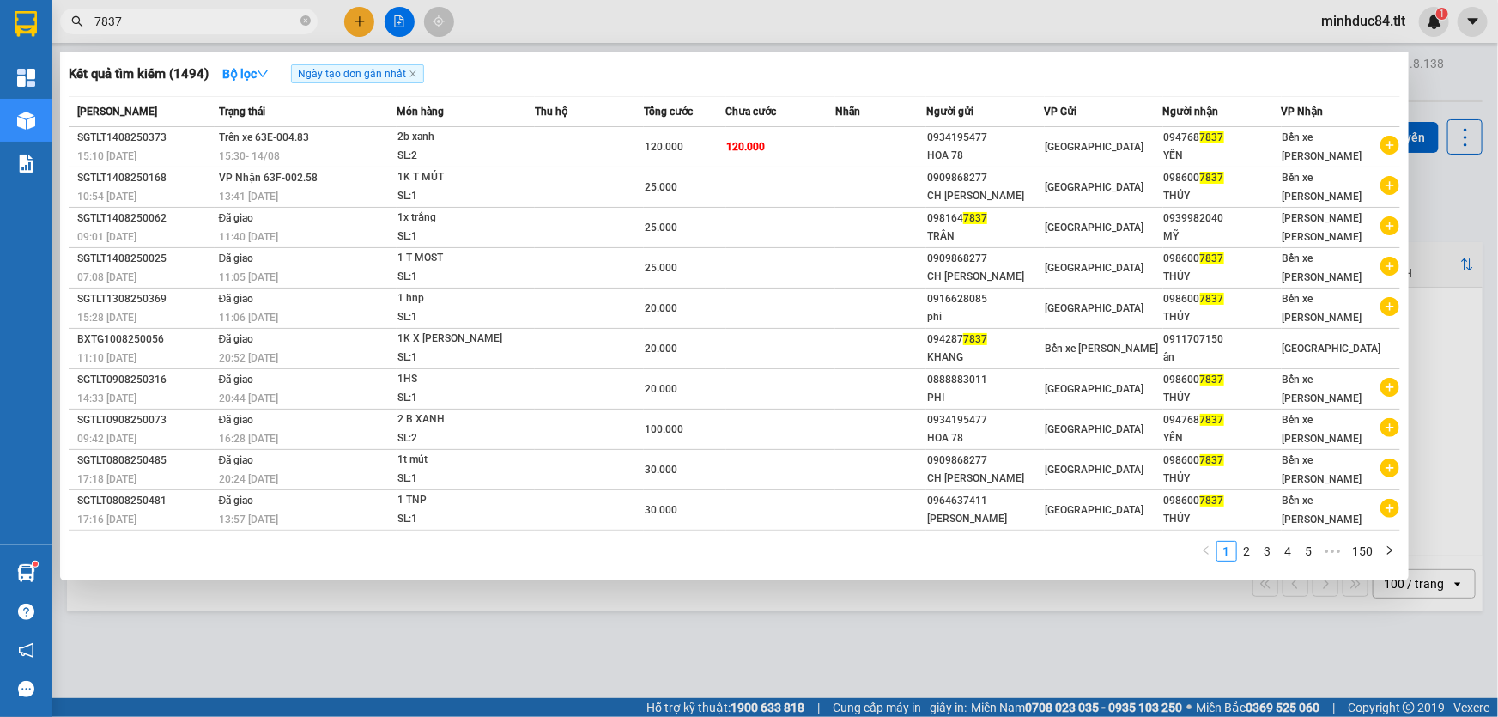
type input "7837"
drag, startPoint x: 321, startPoint y: 610, endPoint x: 532, endPoint y: 636, distance: 212.7
click at [324, 614] on div at bounding box center [749, 358] width 1498 height 717
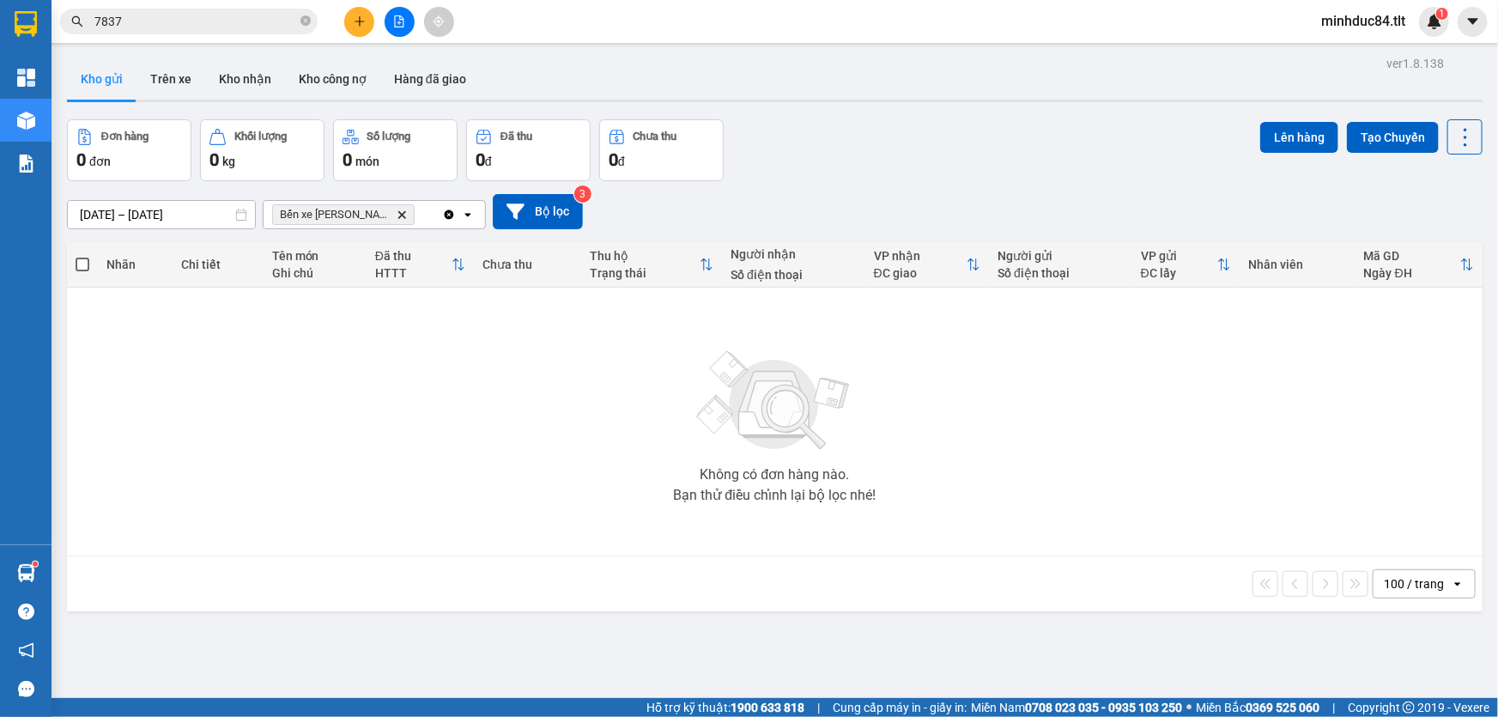
click at [155, 13] on input "7837" at bounding box center [195, 21] width 203 height 19
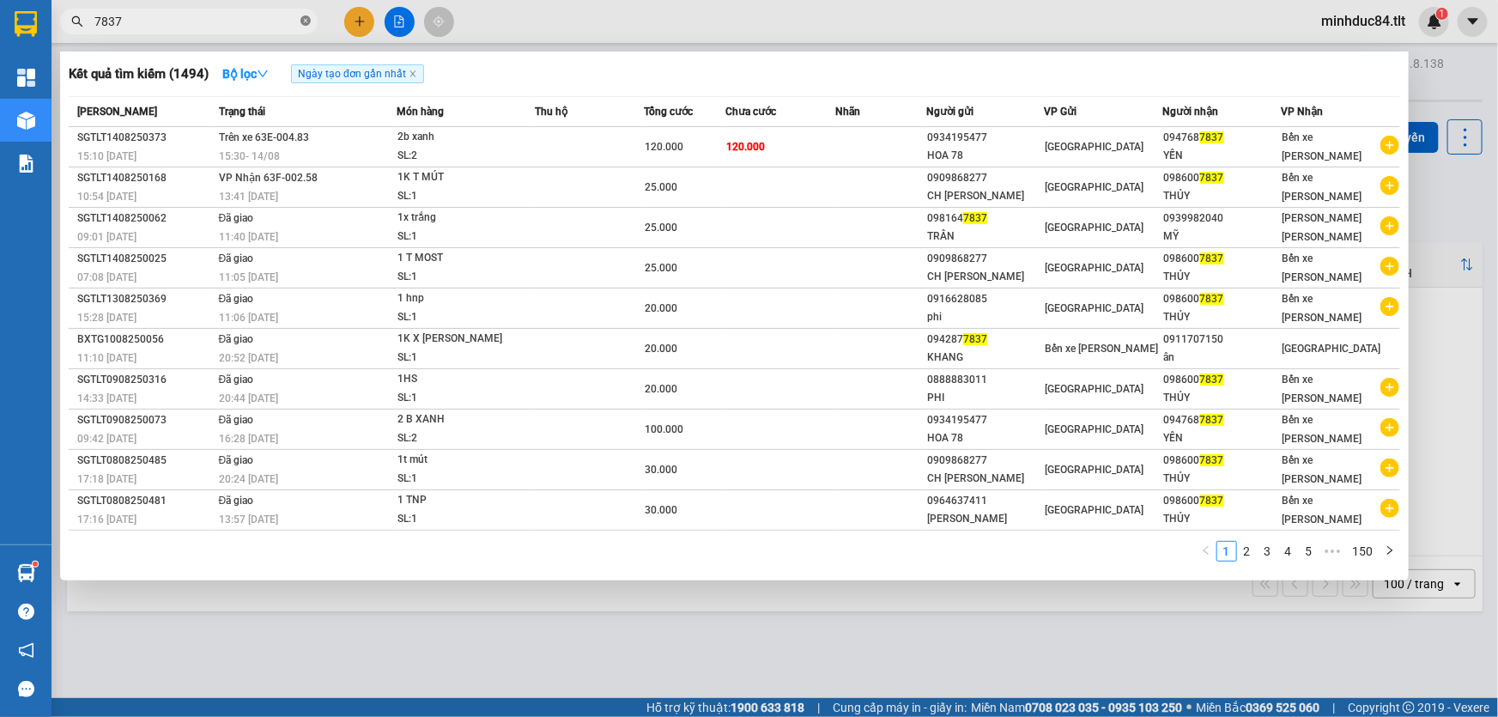
click at [311, 22] on span "7837" at bounding box center [188, 22] width 257 height 26
click at [298, 18] on span "7837" at bounding box center [188, 22] width 257 height 26
click at [307, 19] on icon "close-circle" at bounding box center [305, 20] width 10 height 10
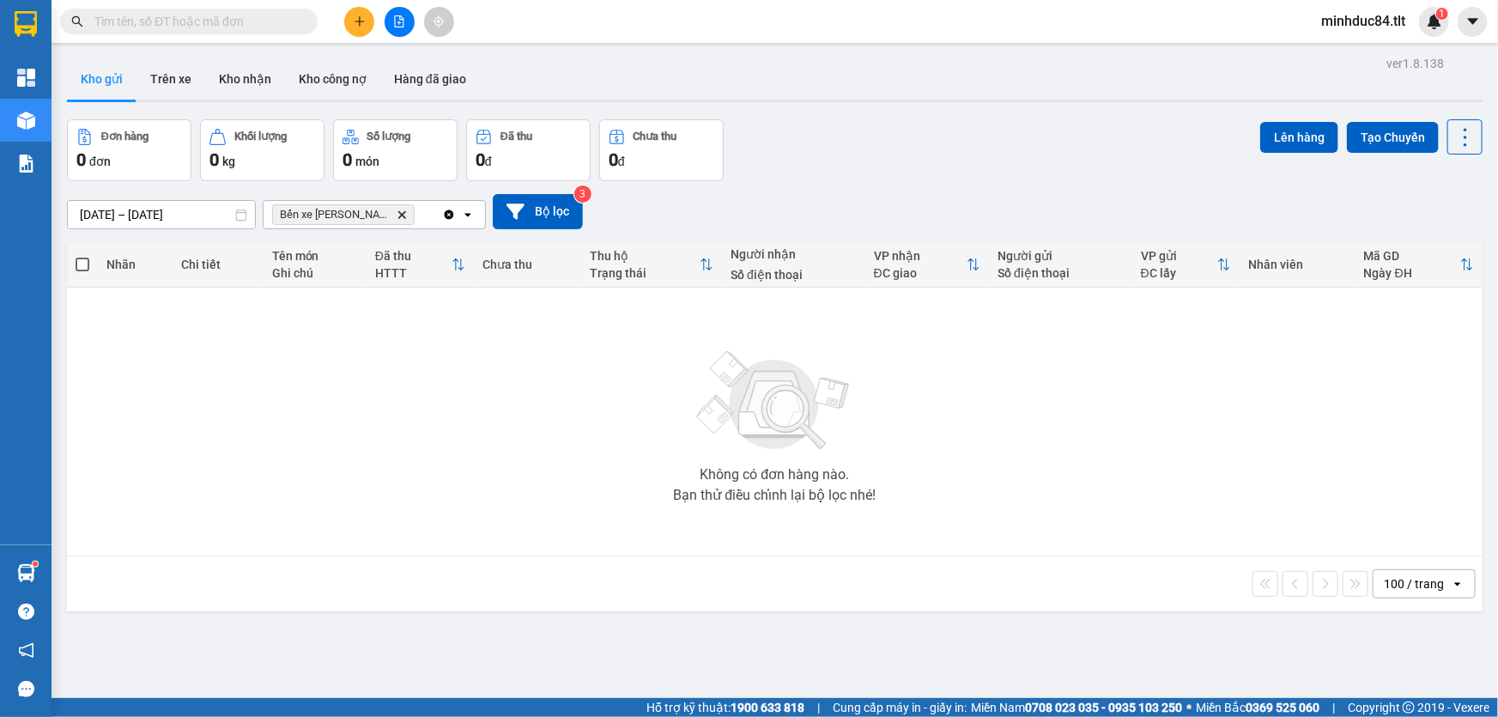
click at [265, 23] on input "text" at bounding box center [195, 21] width 203 height 19
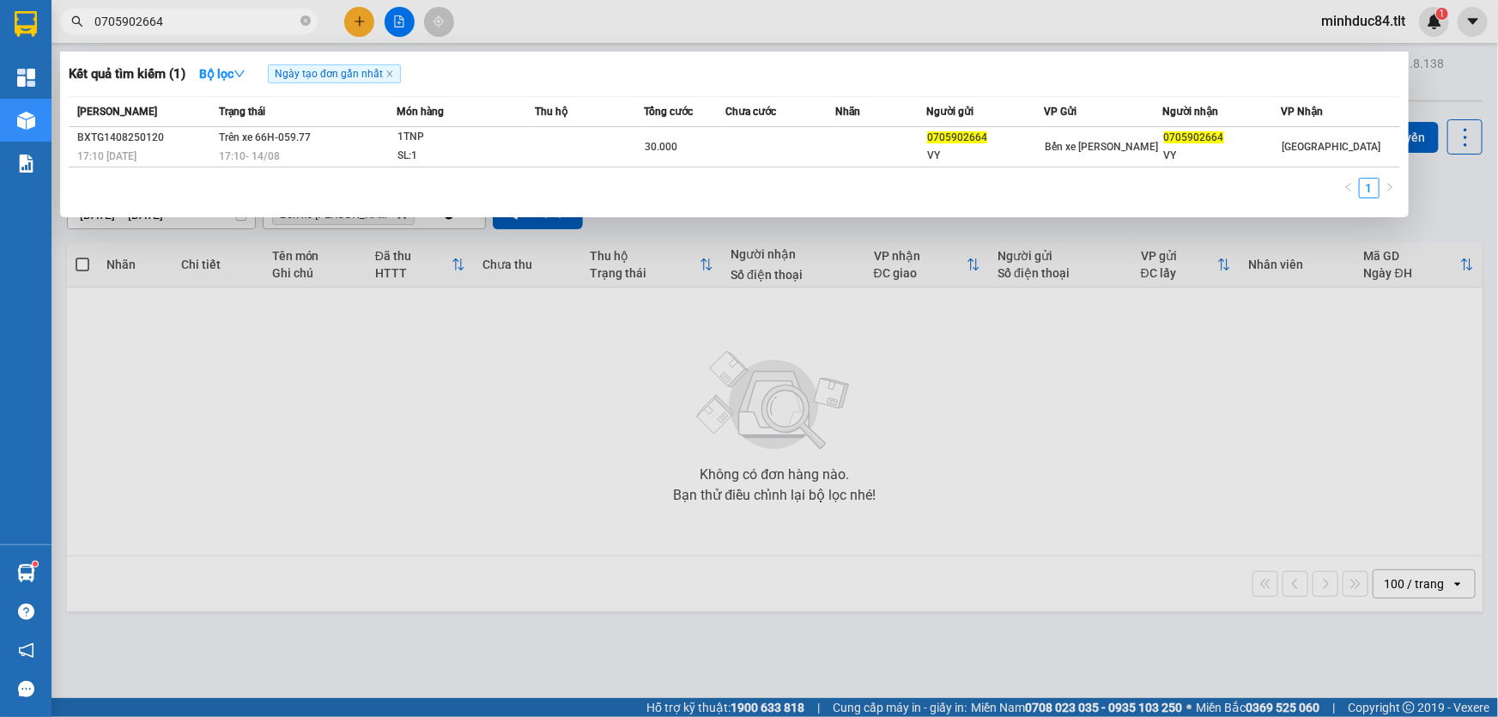
type input "0705902664"
